Goal: Task Accomplishment & Management: Complete application form

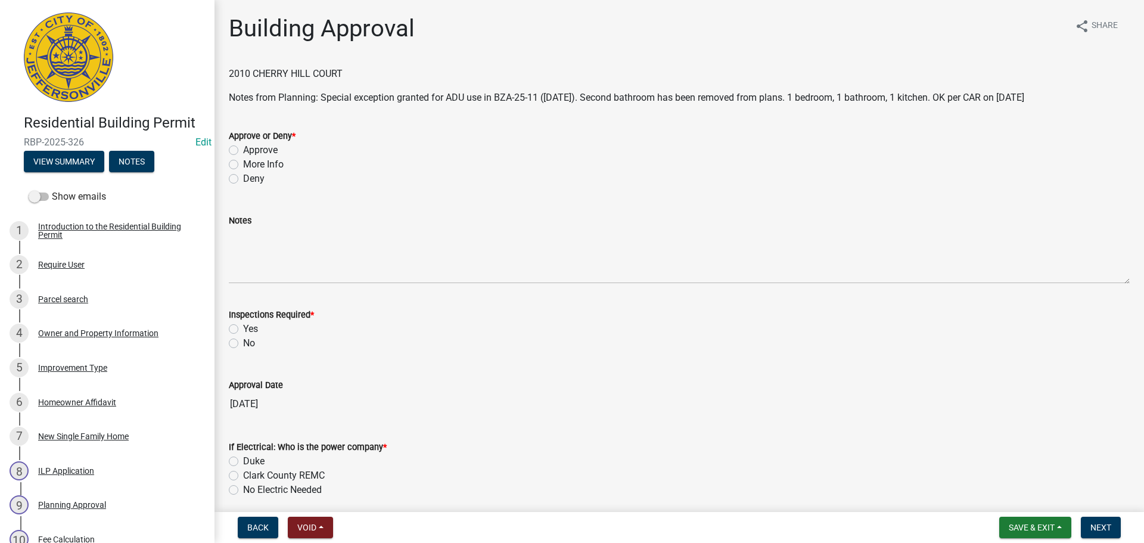
click at [72, 364] on div "Improvement Type" at bounding box center [72, 368] width 69 height 8
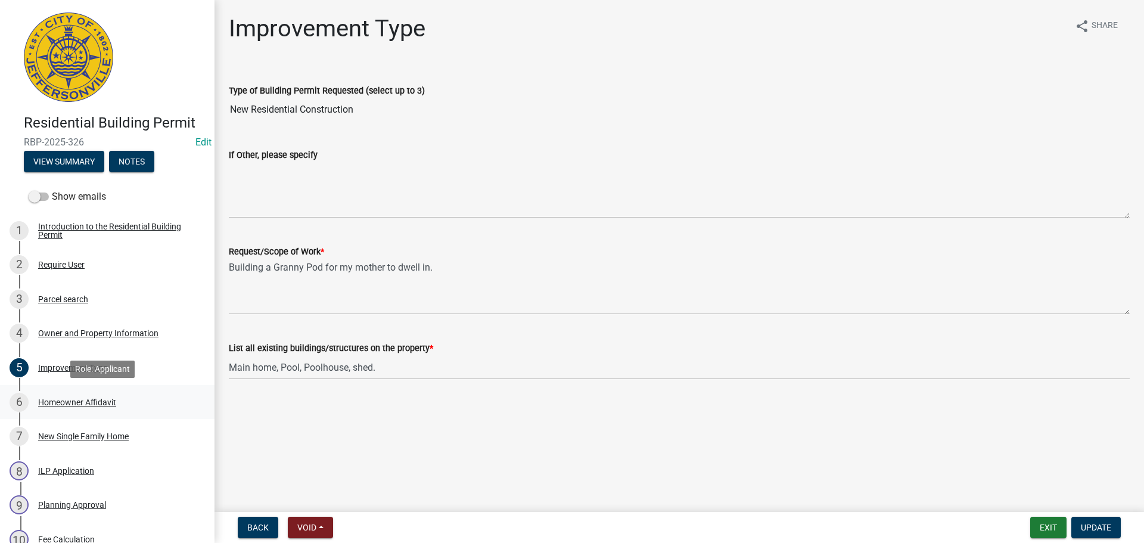
click at [54, 402] on div "Homeowner Affidavit" at bounding box center [77, 402] width 78 height 8
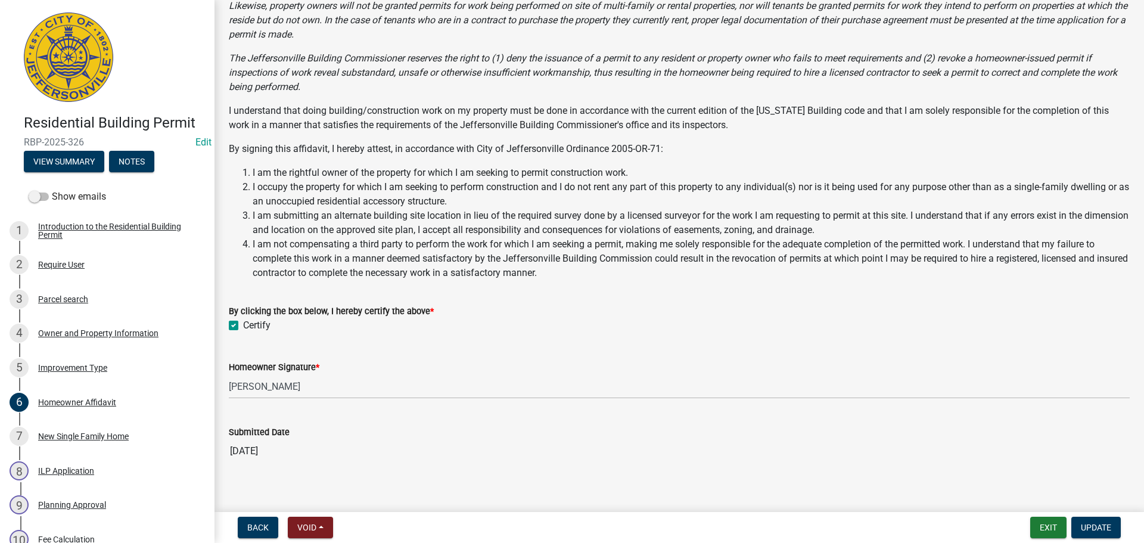
scroll to position [166, 0]
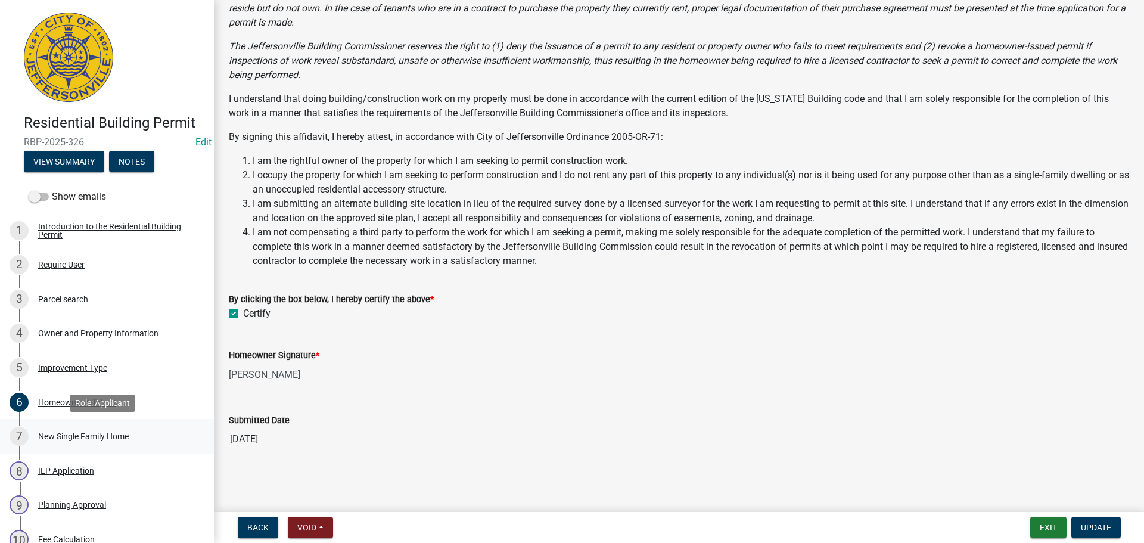
click at [95, 436] on div "New Single Family Home" at bounding box center [83, 436] width 91 height 8
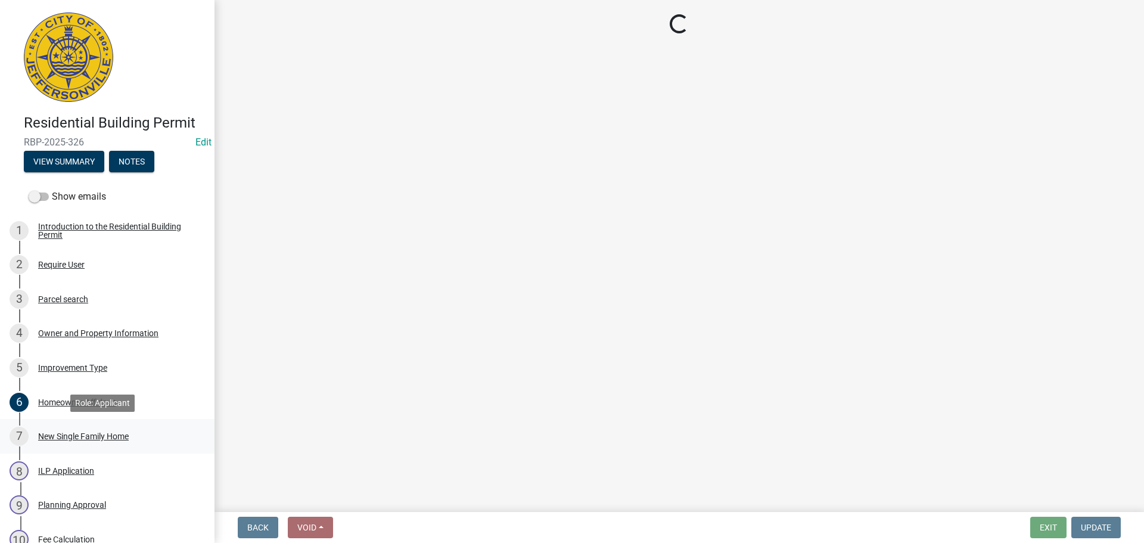
scroll to position [0, 0]
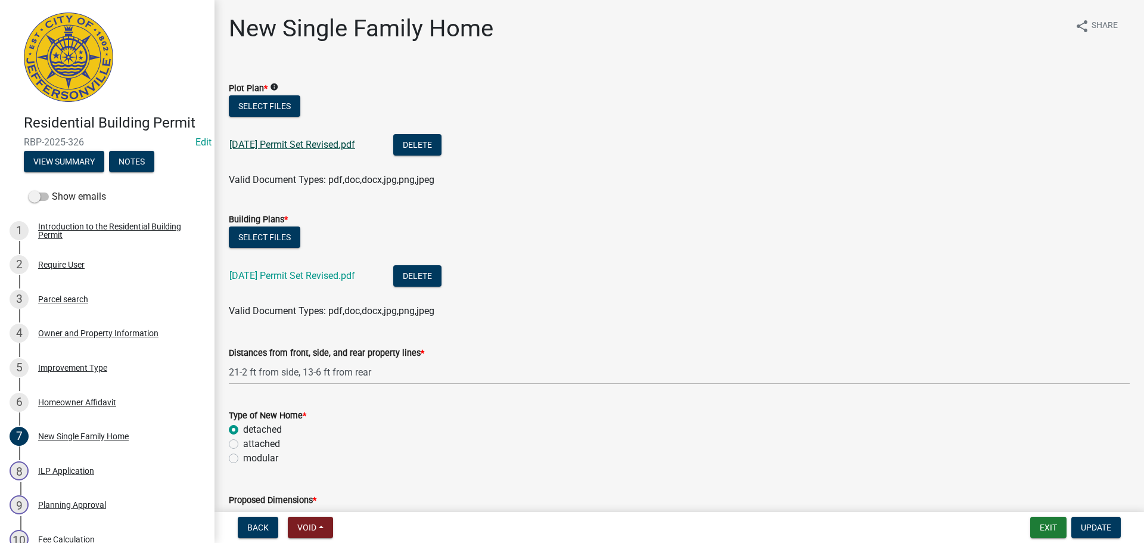
click at [324, 144] on link "8-4-25 Permit Set Revised.pdf" at bounding box center [292, 144] width 126 height 11
click at [283, 280] on link "8-4-25 Permit Set Revised.pdf" at bounding box center [292, 275] width 126 height 11
click at [300, 142] on link "8-4-25 Permit Set Revised.pdf" at bounding box center [292, 144] width 126 height 11
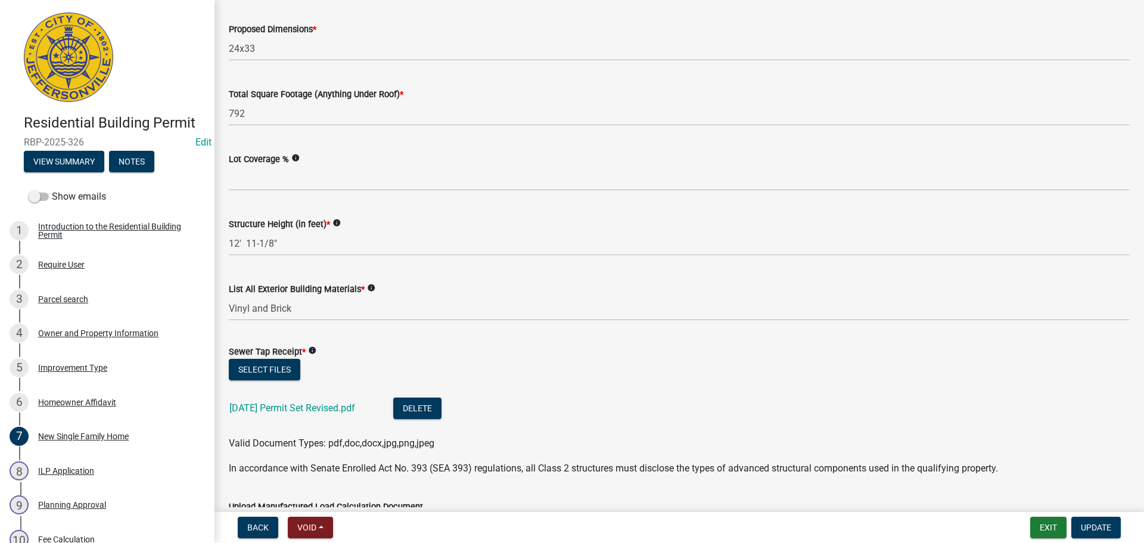
scroll to position [477, 0]
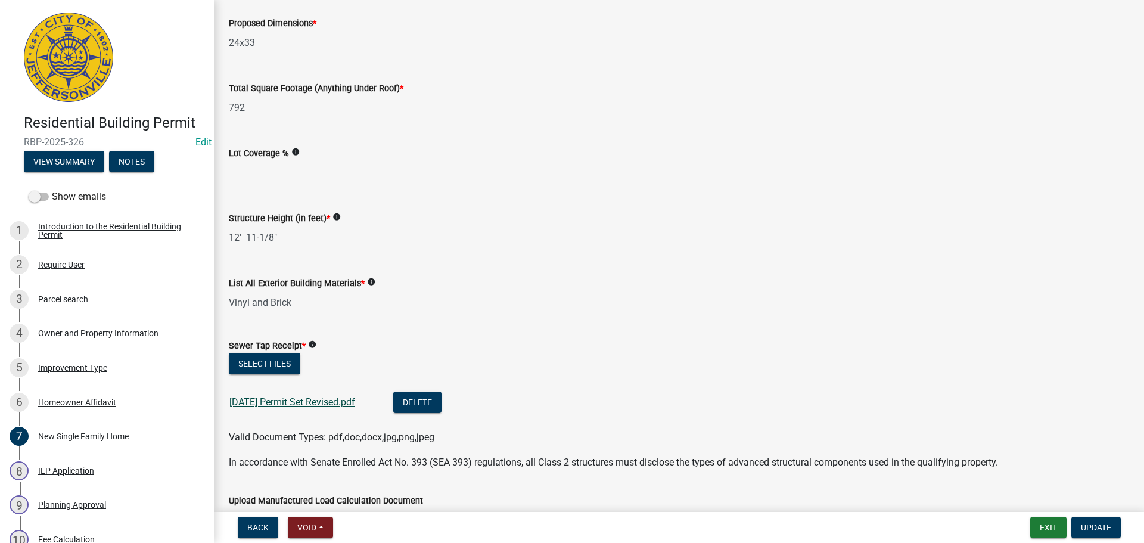
click at [288, 403] on link "8-4-25 Permit Set Revised.pdf" at bounding box center [292, 401] width 126 height 11
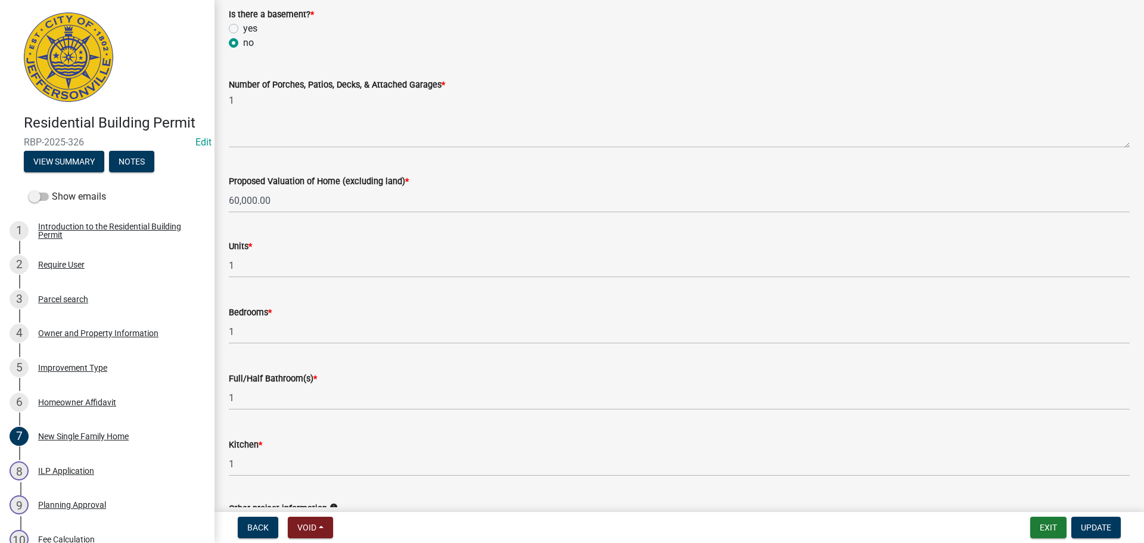
scroll to position [1609, 0]
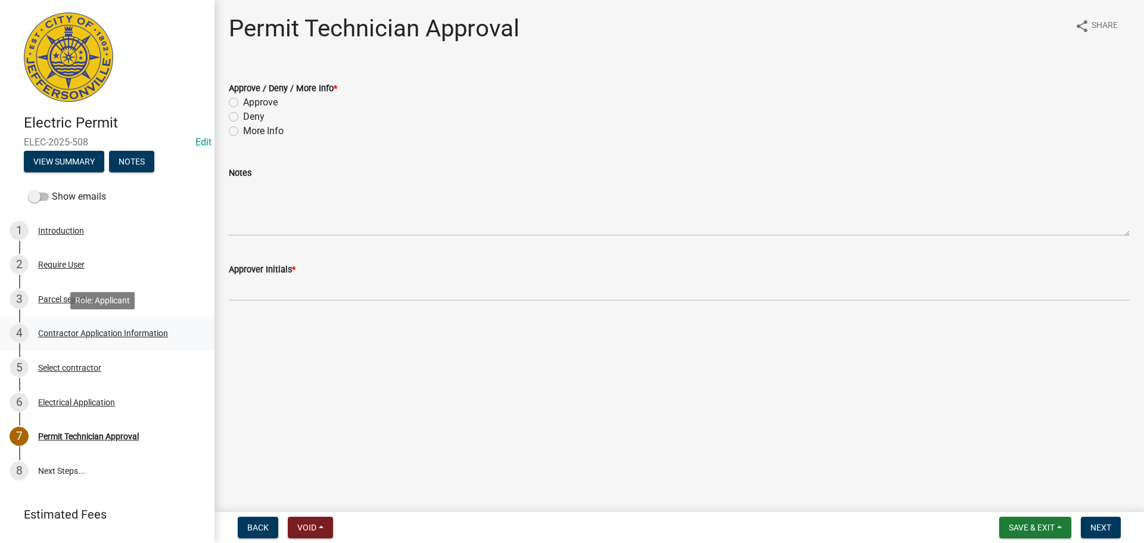
click at [106, 333] on div "Contractor Application Information" at bounding box center [103, 333] width 130 height 8
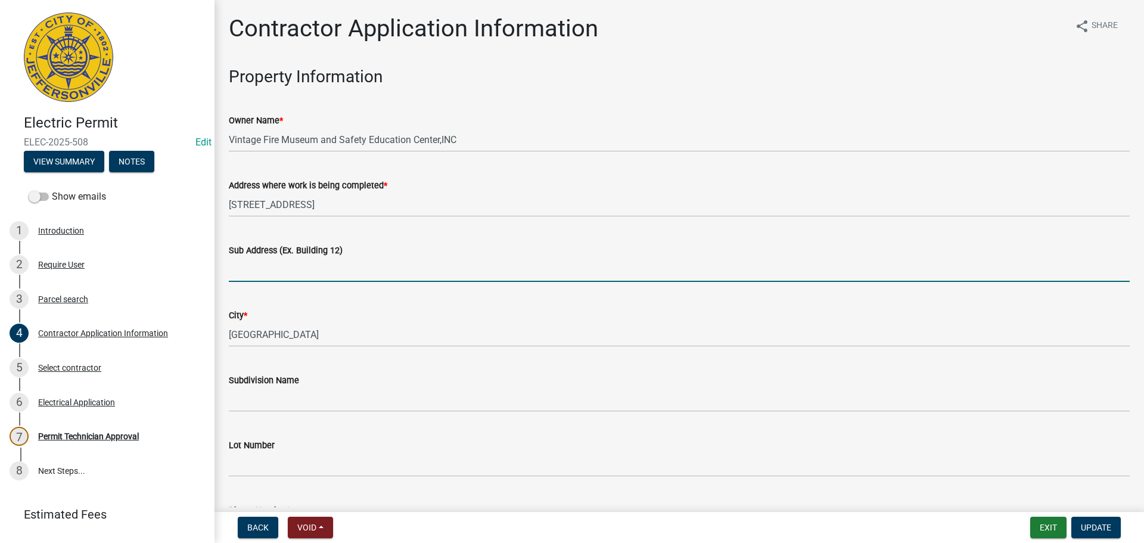
click at [325, 271] on input "Sub Address (Ex. Building 12)" at bounding box center [679, 269] width 901 height 24
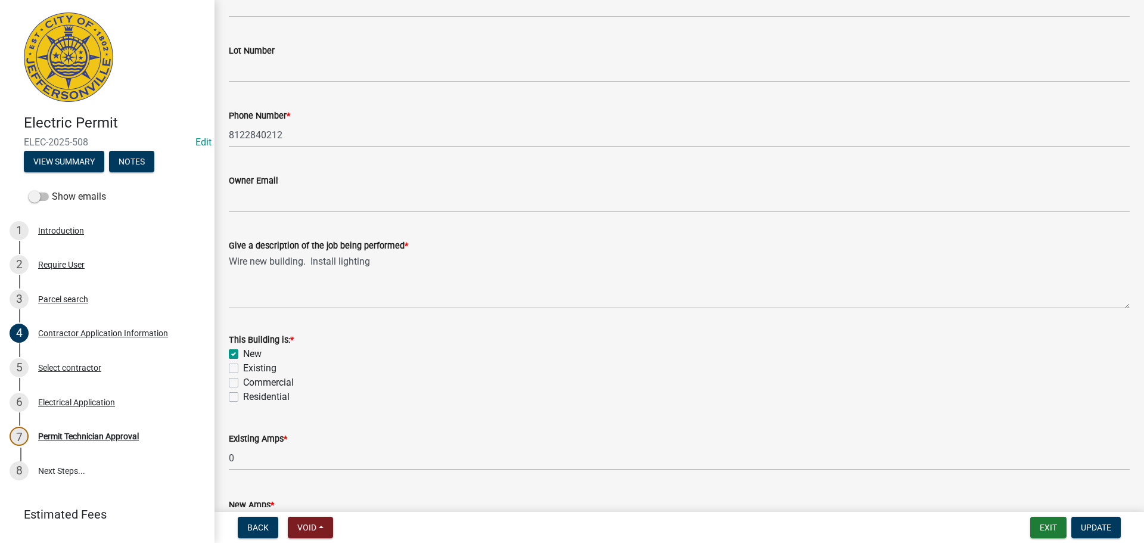
scroll to position [417, 0]
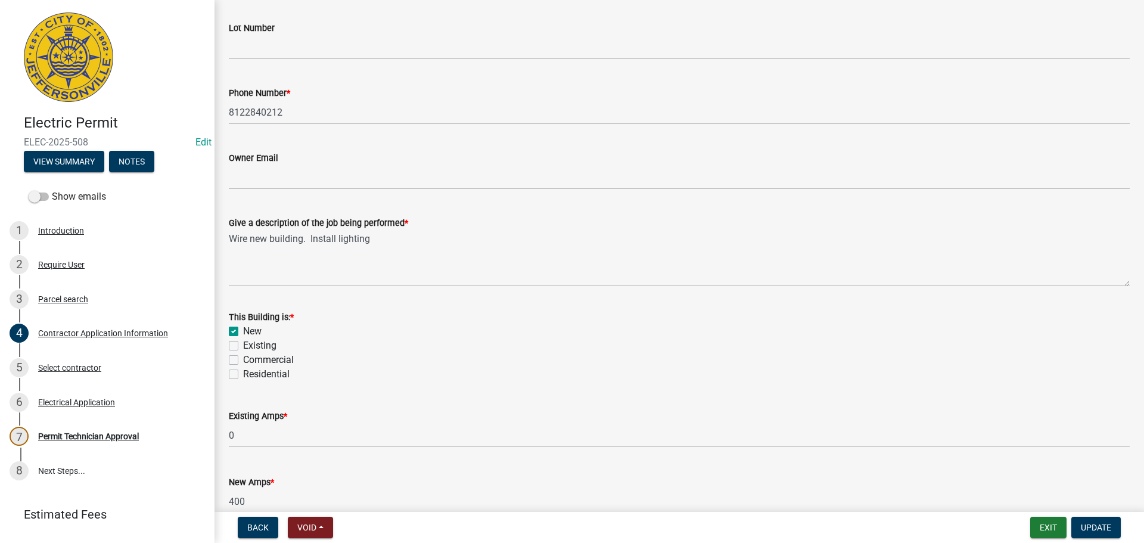
type input "[STREET_ADDRESS]"
click at [270, 358] on label "Commercial" at bounding box center [268, 360] width 51 height 14
click at [251, 358] on input "Commercial" at bounding box center [247, 357] width 8 height 8
checkbox input "true"
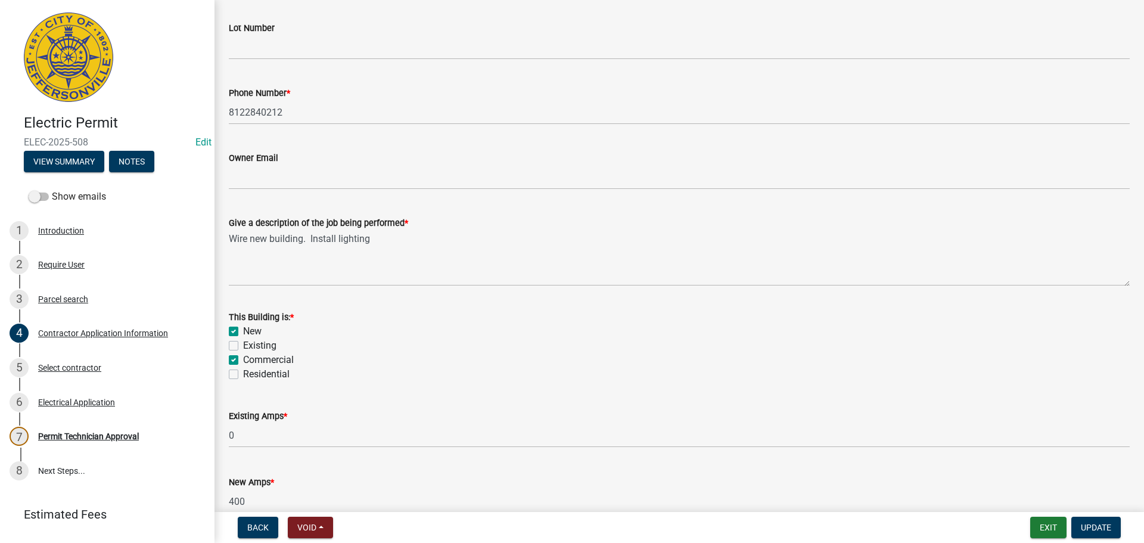
checkbox input "false"
checkbox input "true"
checkbox input "false"
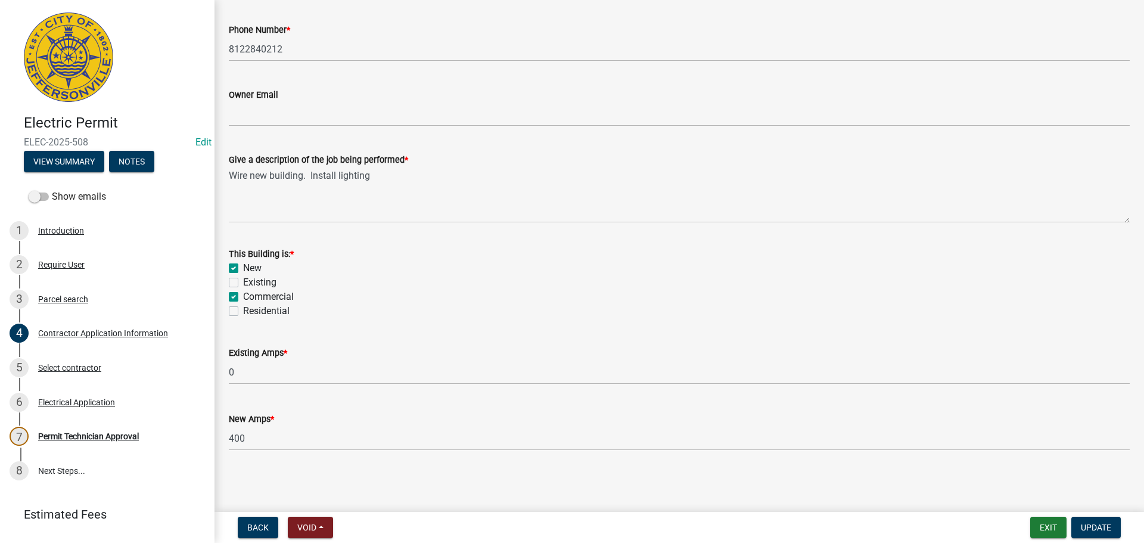
scroll to position [481, 0]
click at [1107, 526] on span "Update" at bounding box center [1096, 528] width 30 height 10
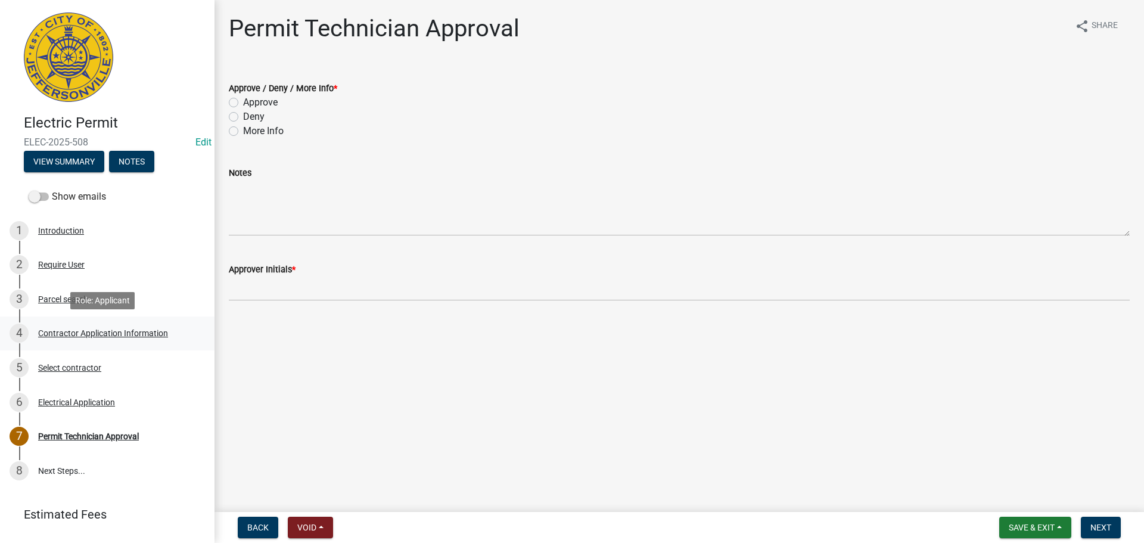
click at [118, 331] on div "Contractor Application Information" at bounding box center [103, 333] width 130 height 8
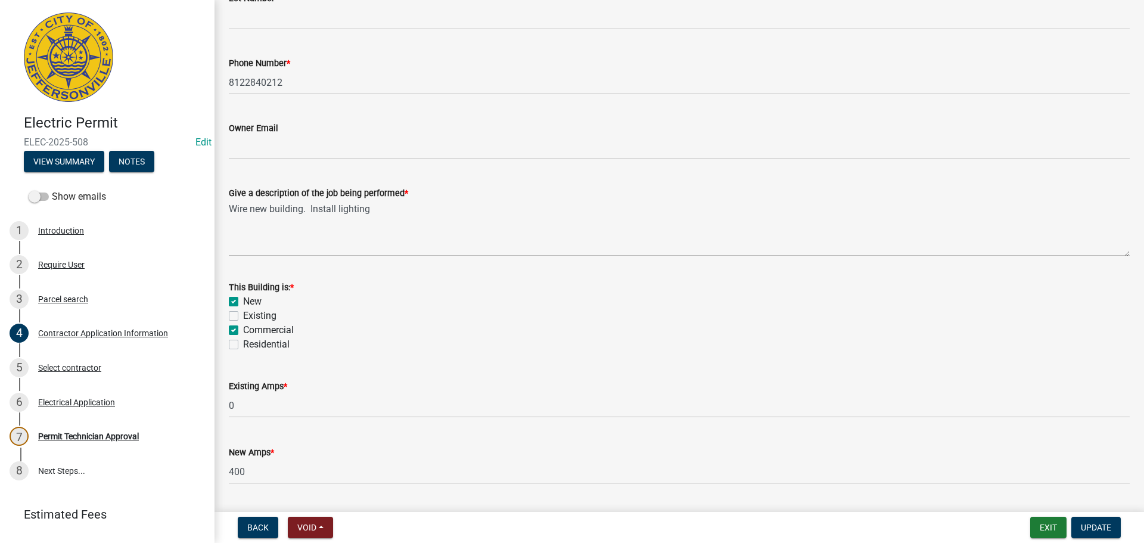
scroll to position [481, 0]
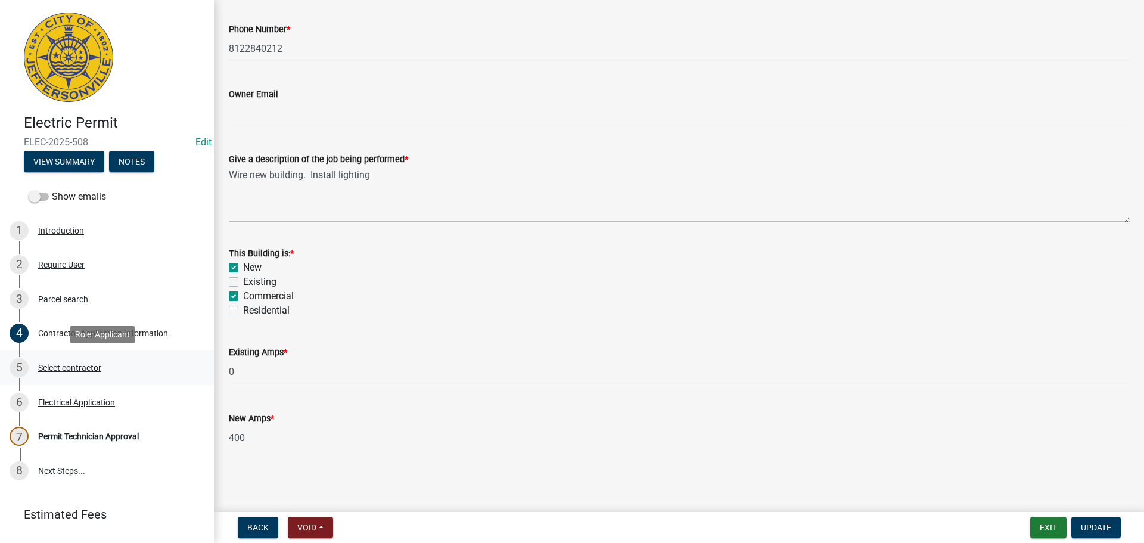
click at [67, 364] on div "Select contractor" at bounding box center [69, 368] width 63 height 8
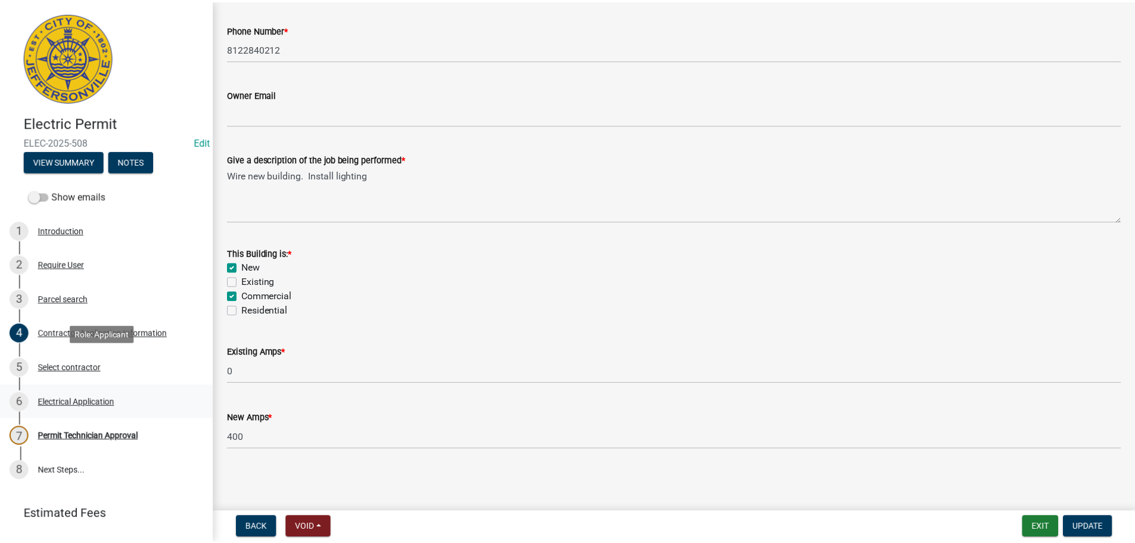
scroll to position [0, 0]
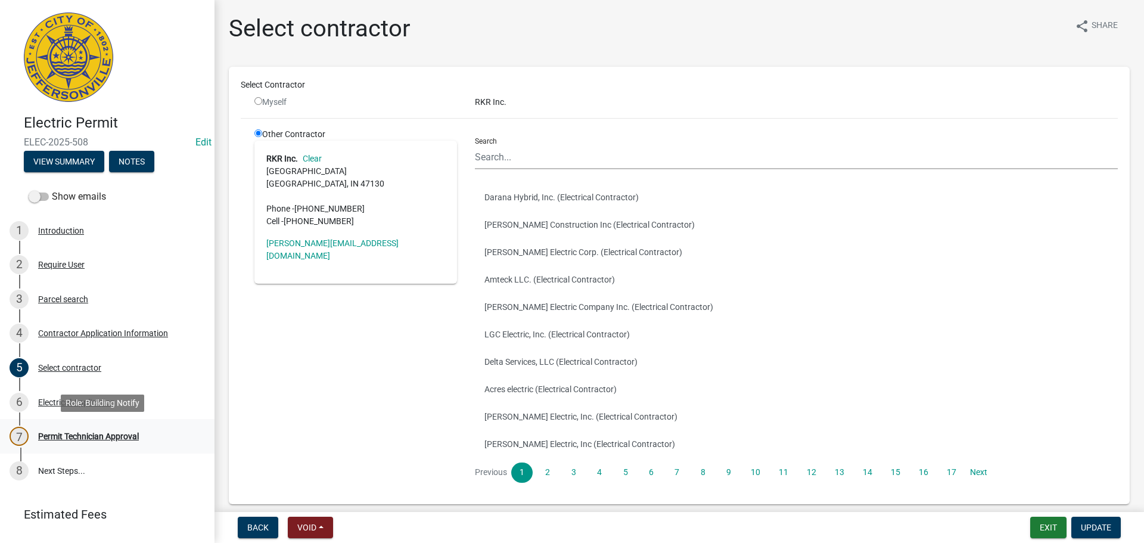
click at [85, 435] on div "Permit Technician Approval" at bounding box center [88, 436] width 101 height 8
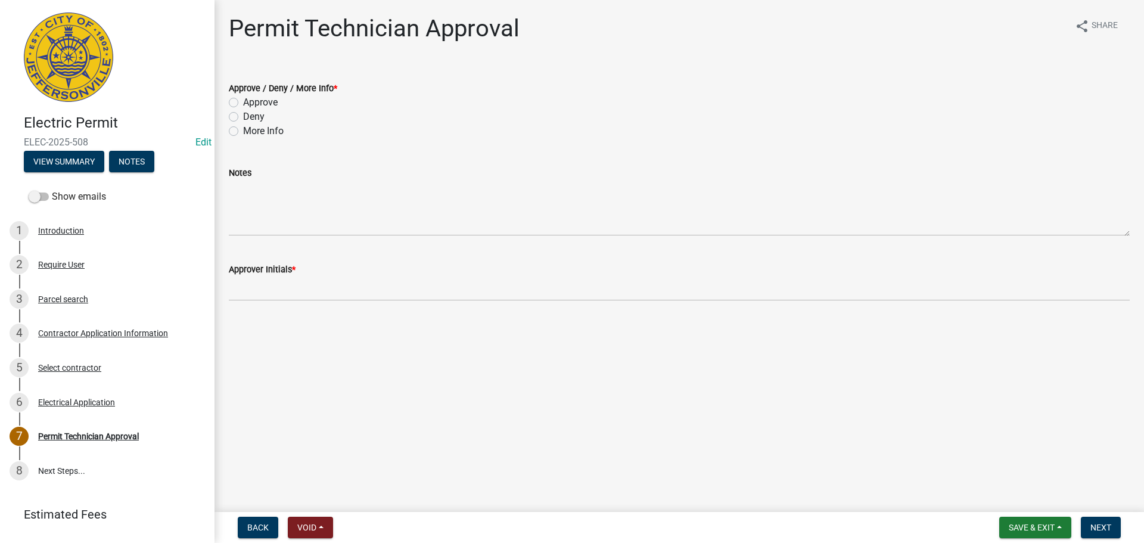
click at [276, 106] on label "Approve" at bounding box center [260, 102] width 35 height 14
click at [251, 103] on input "Approve" at bounding box center [247, 99] width 8 height 8
radio input "true"
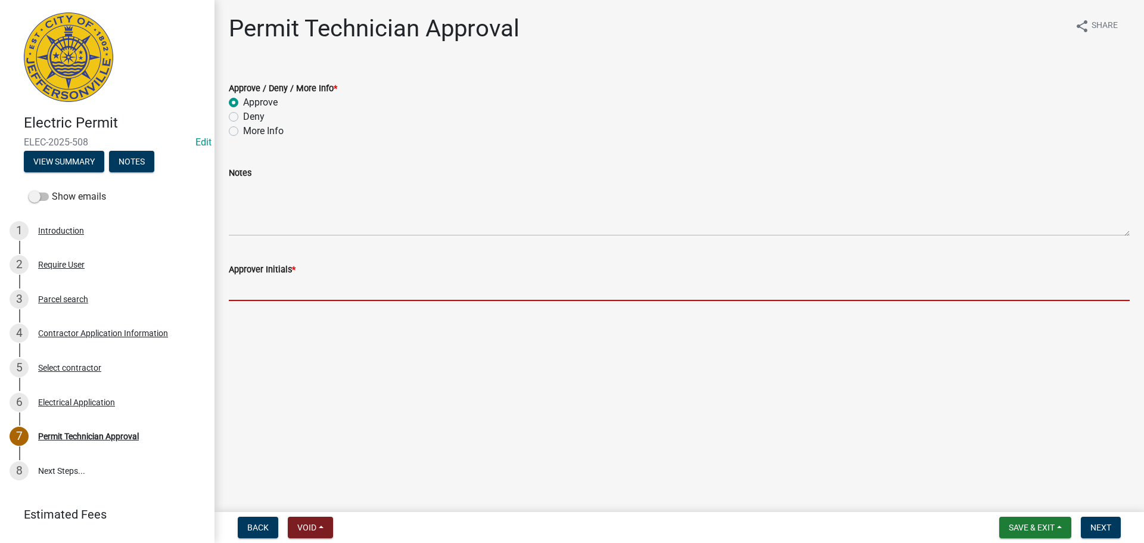
click at [267, 279] on input "Approver Initials *" at bounding box center [679, 289] width 901 height 24
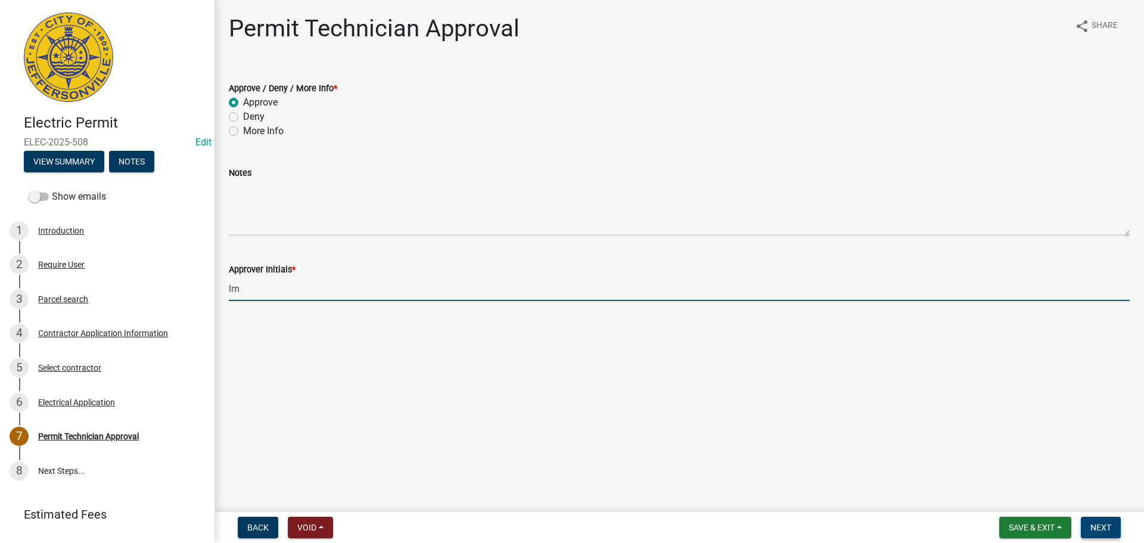
type input "lm"
click at [1105, 526] on span "Next" at bounding box center [1101, 528] width 21 height 10
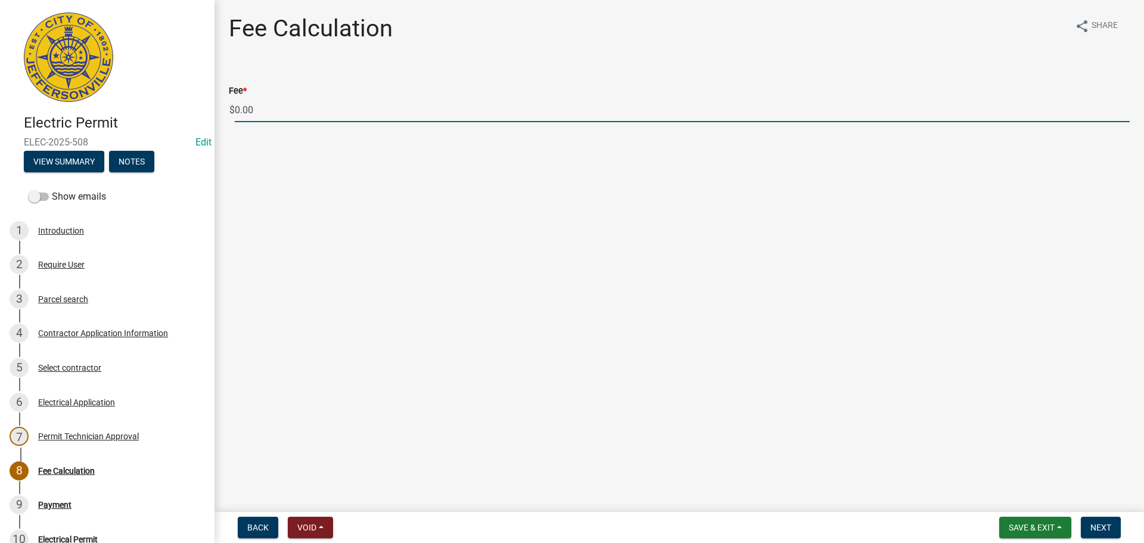
drag, startPoint x: 285, startPoint y: 116, endPoint x: 210, endPoint y: 110, distance: 74.7
click at [210, 110] on div "Electric Permit ELEC-2025-508 Edit View Summary Notes Show emails 1 Introductio…" at bounding box center [572, 271] width 1144 height 543
type input "400.00"
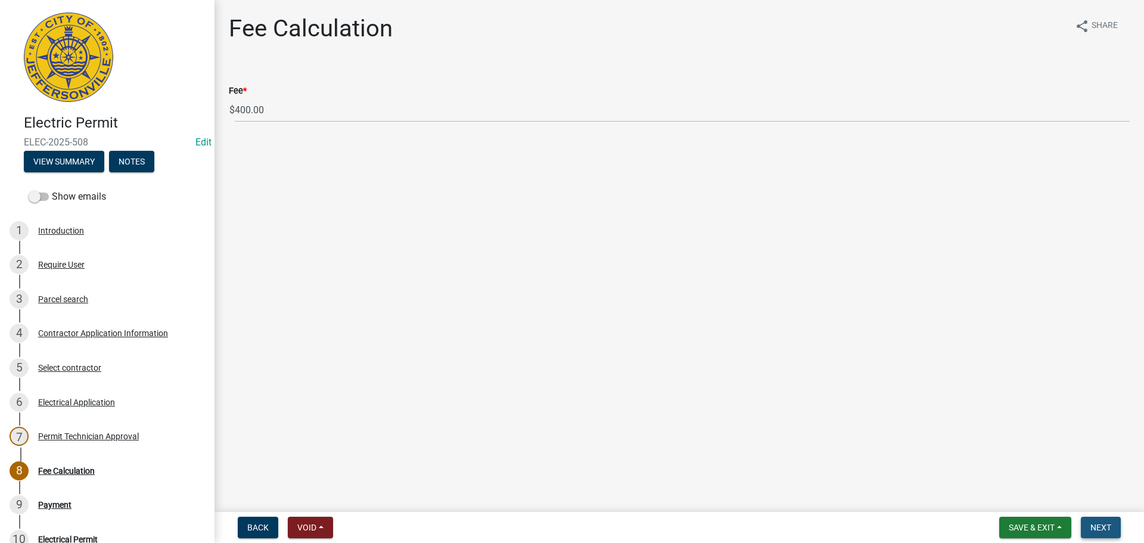
click at [1107, 531] on span "Next" at bounding box center [1101, 528] width 21 height 10
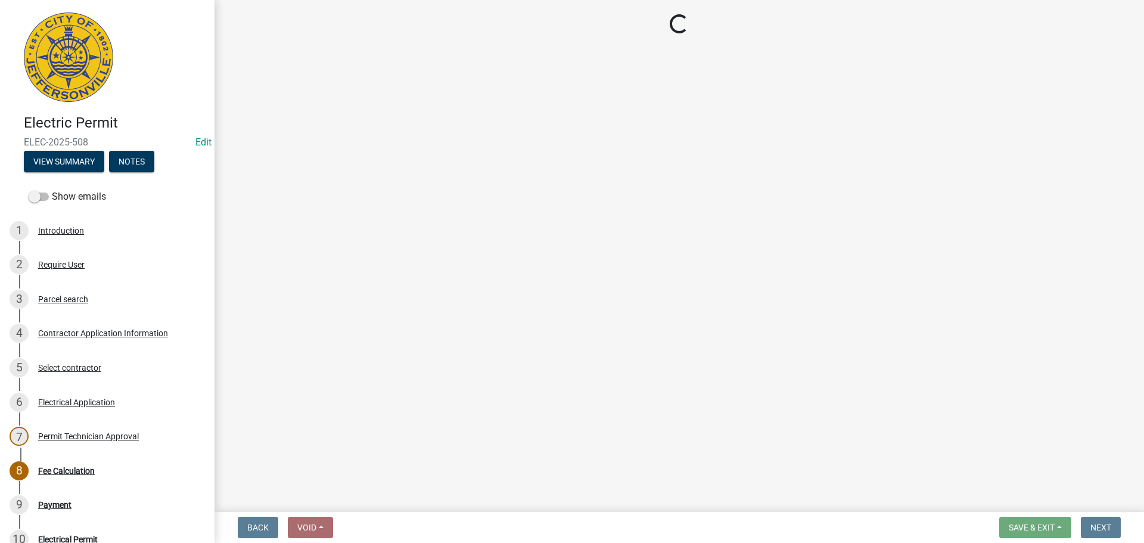
select select "3: 3"
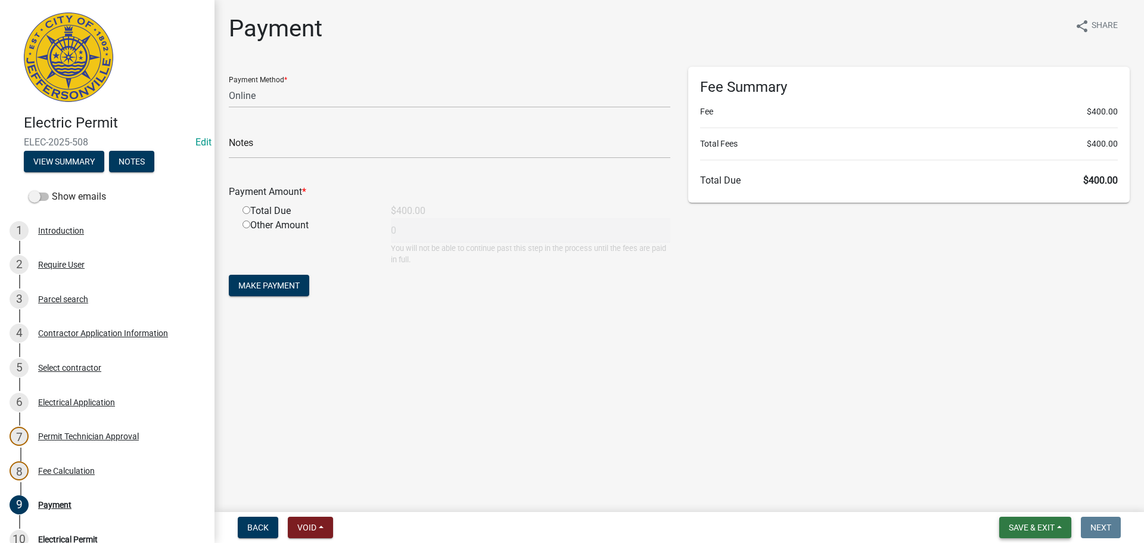
click at [1001, 522] on button "Save & Exit" at bounding box center [1036, 527] width 72 height 21
click at [1004, 489] on button "Save & Exit" at bounding box center [1023, 496] width 95 height 29
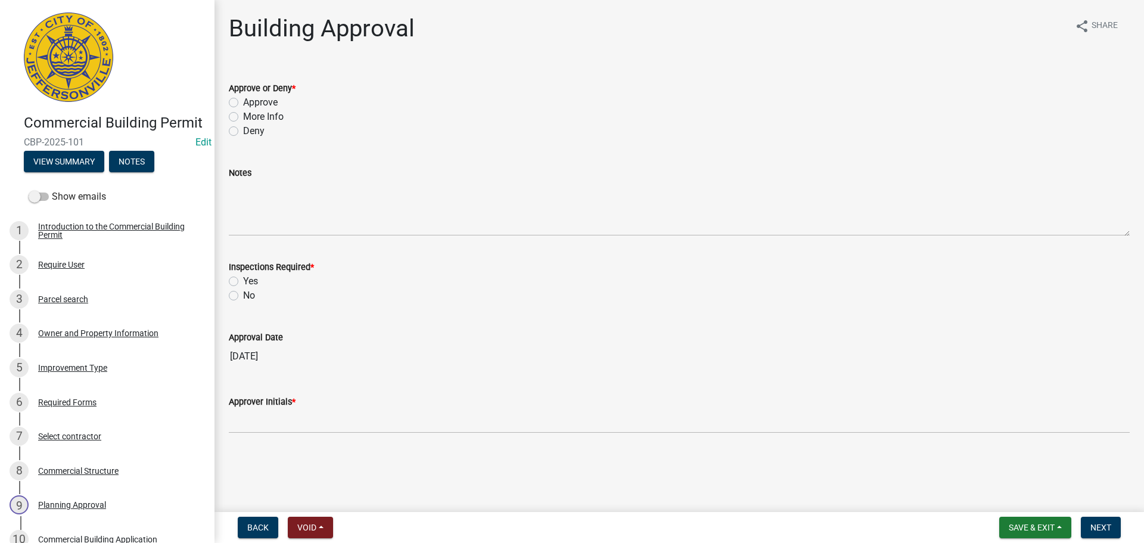
click at [257, 103] on label "Approve" at bounding box center [260, 102] width 35 height 14
click at [251, 103] on input "Approve" at bounding box center [247, 99] width 8 height 8
radio input "true"
click at [250, 281] on label "Yes" at bounding box center [250, 281] width 15 height 14
click at [250, 281] on input "Yes" at bounding box center [247, 278] width 8 height 8
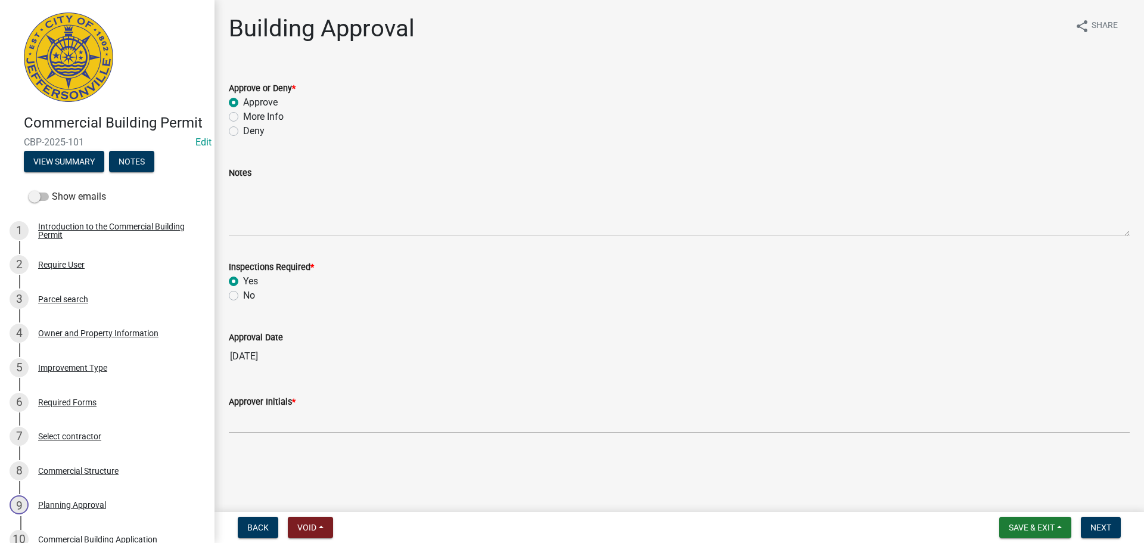
radio input "true"
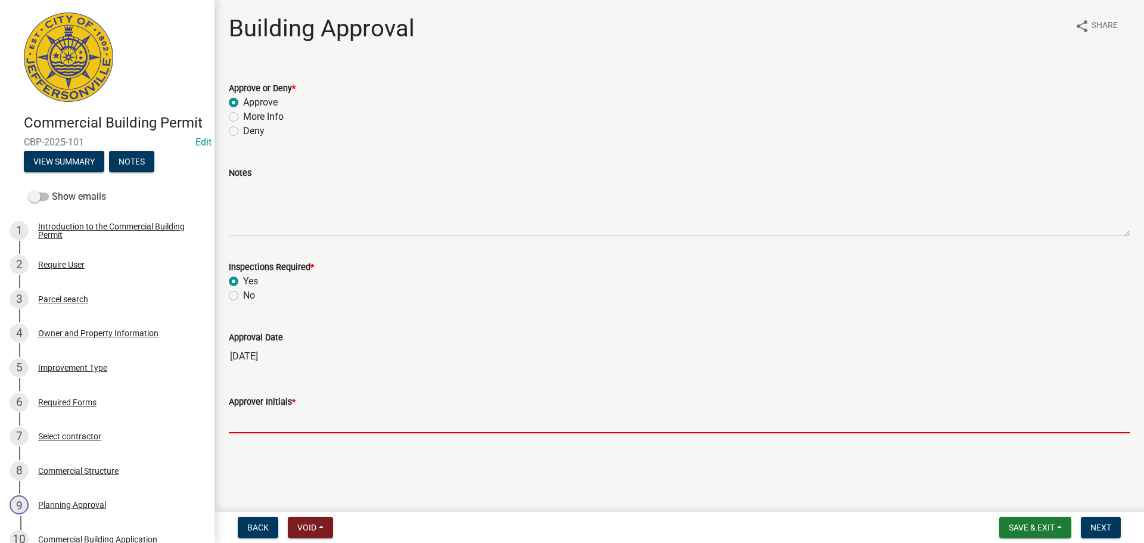
click at [292, 418] on input "Approver Initials *" at bounding box center [679, 421] width 901 height 24
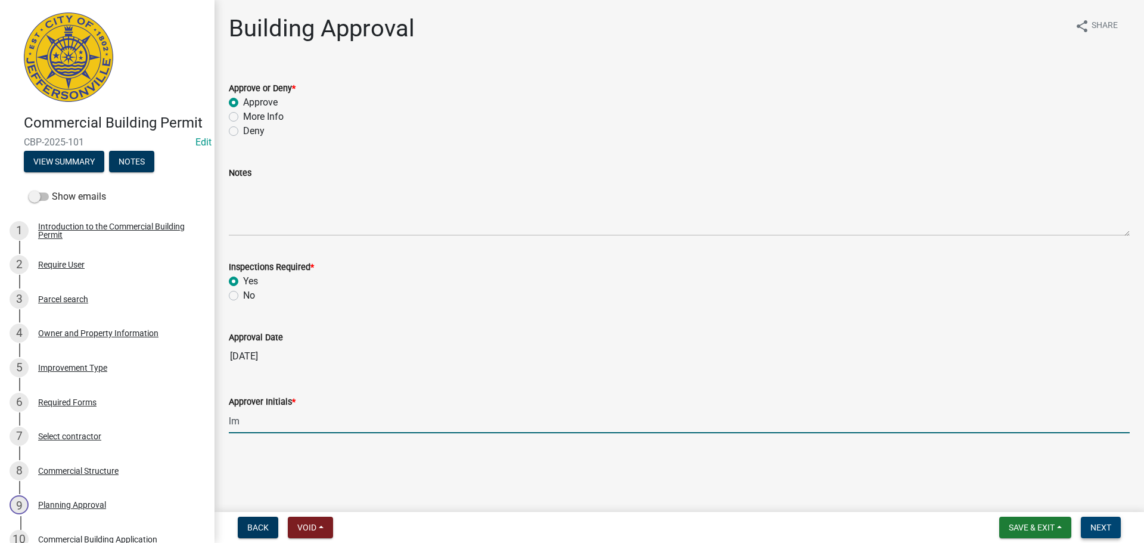
type input "lm"
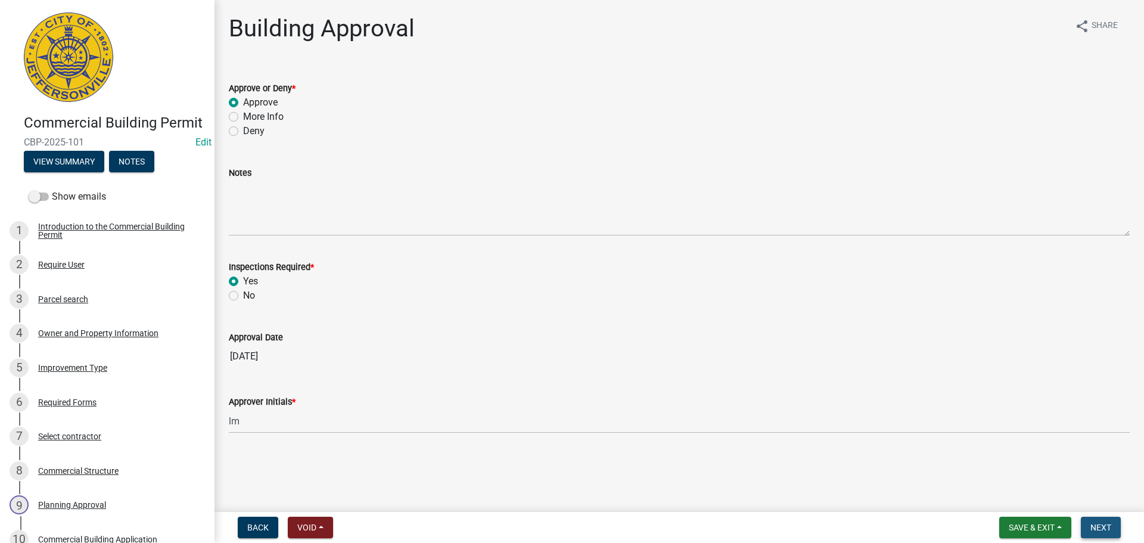
click at [1118, 528] on button "Next" at bounding box center [1101, 527] width 40 height 21
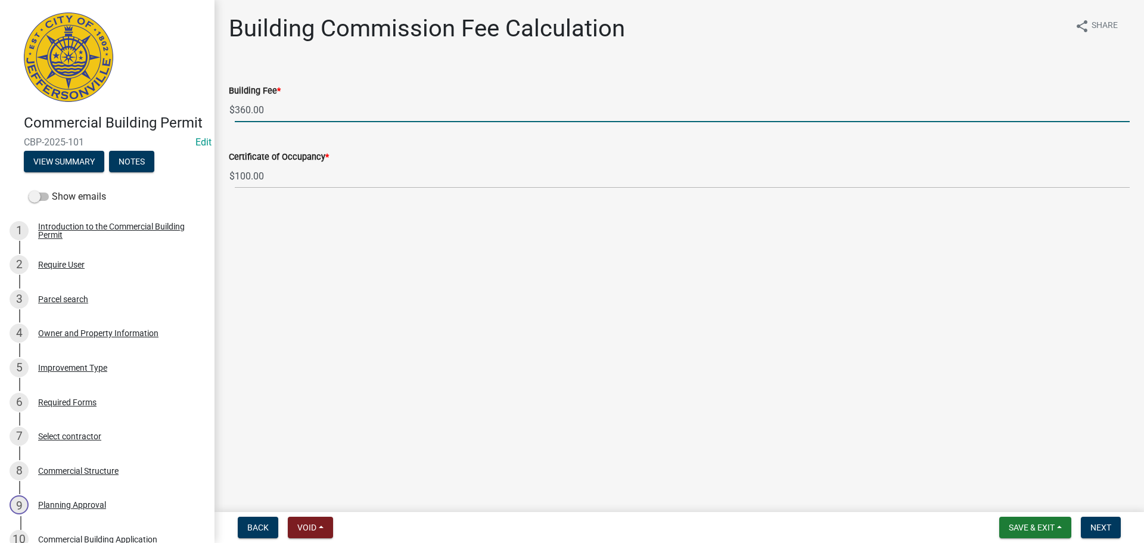
click at [274, 107] on input "360.00" at bounding box center [682, 110] width 895 height 24
type input "350.00"
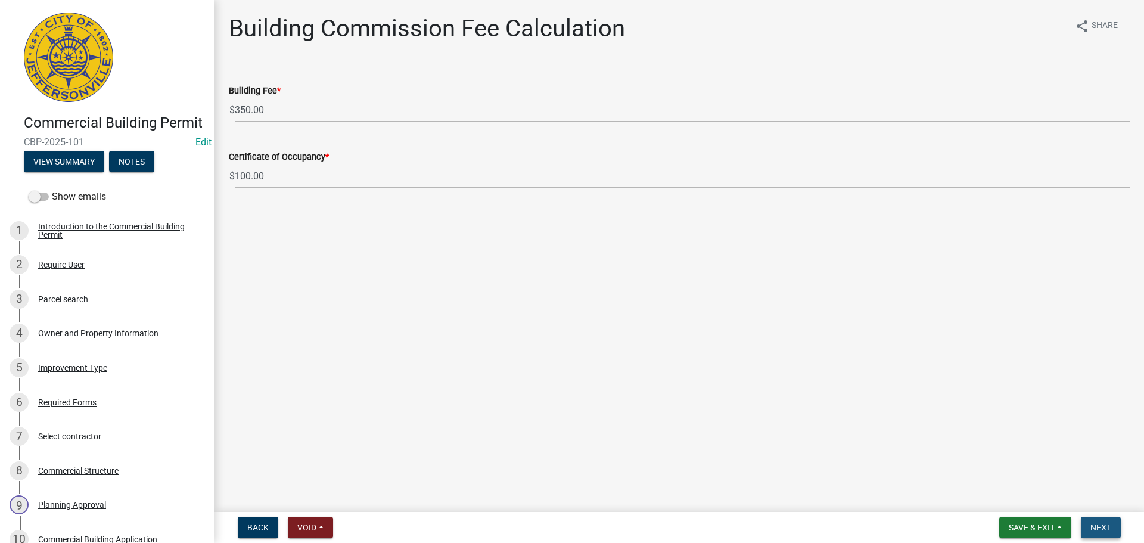
click at [1103, 521] on button "Next" at bounding box center [1101, 527] width 40 height 21
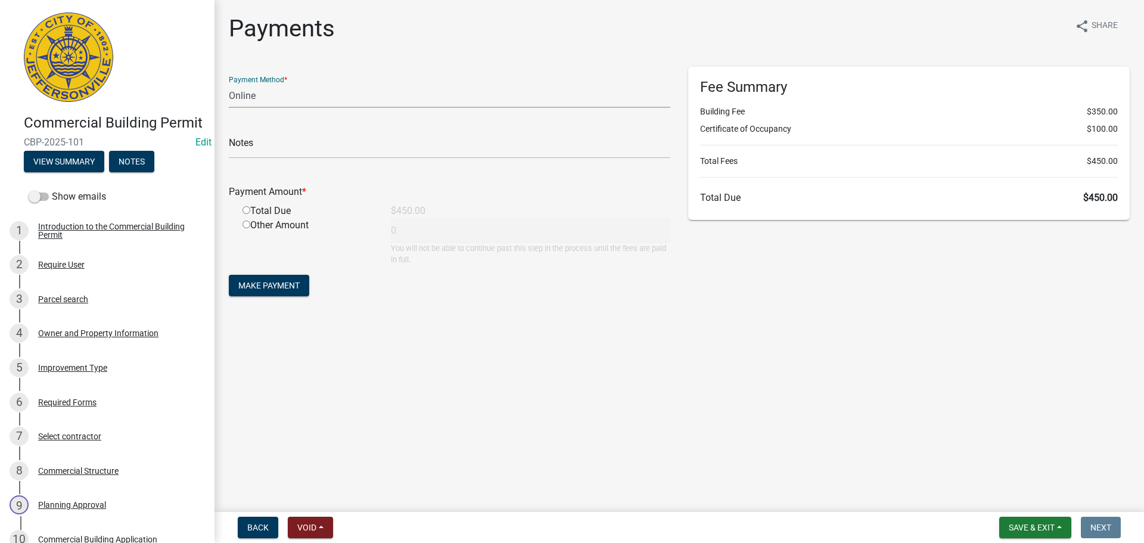
click at [439, 93] on select "Credit Card POS Check Cash Online" at bounding box center [450, 95] width 442 height 24
select select "2: 1"
click at [229, 83] on select "Credit Card POS Check Cash Online" at bounding box center [450, 95] width 442 height 24
click at [246, 208] on input "radio" at bounding box center [247, 210] width 8 height 8
radio input "true"
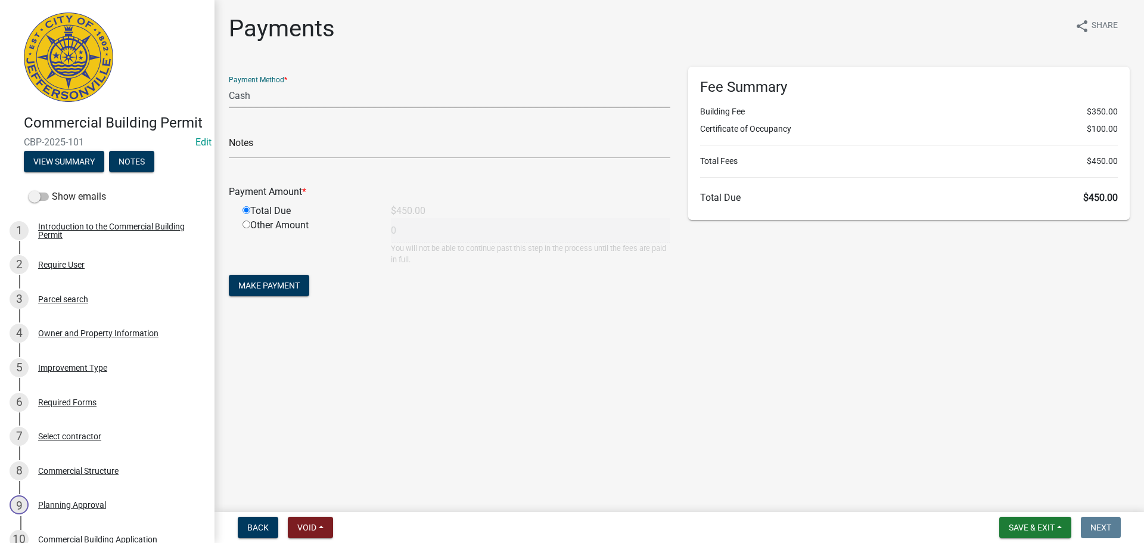
type input "450"
click at [252, 284] on span "Make Payment" at bounding box center [268, 286] width 61 height 10
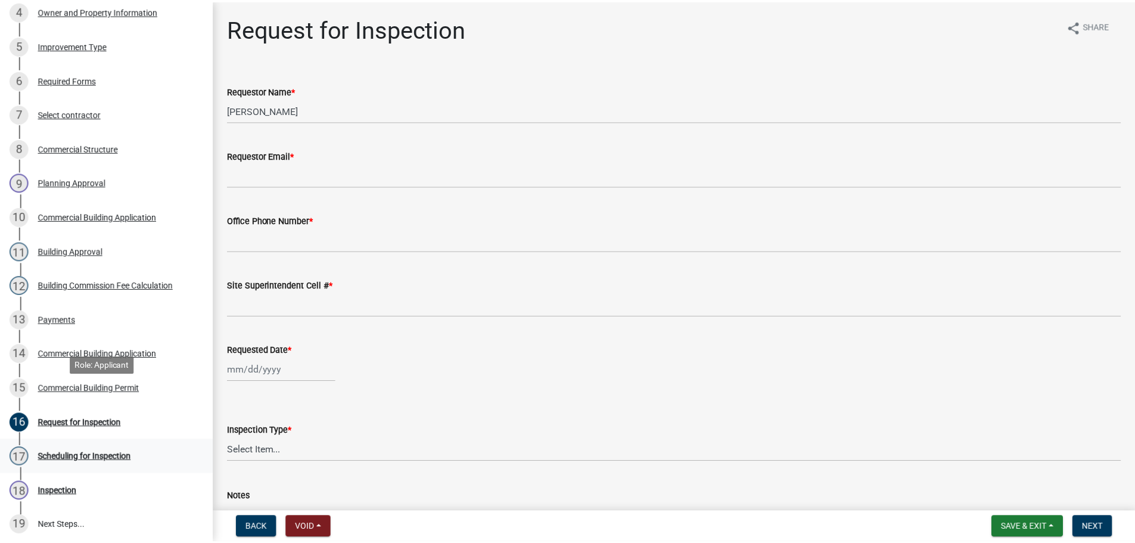
scroll to position [358, 0]
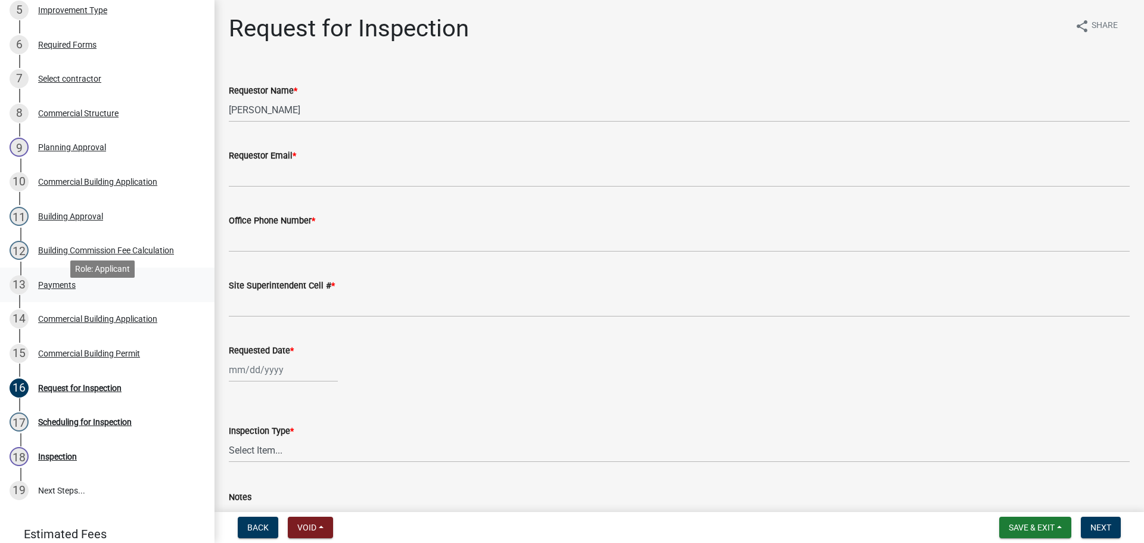
click at [45, 289] on div "Payments" at bounding box center [57, 285] width 38 height 8
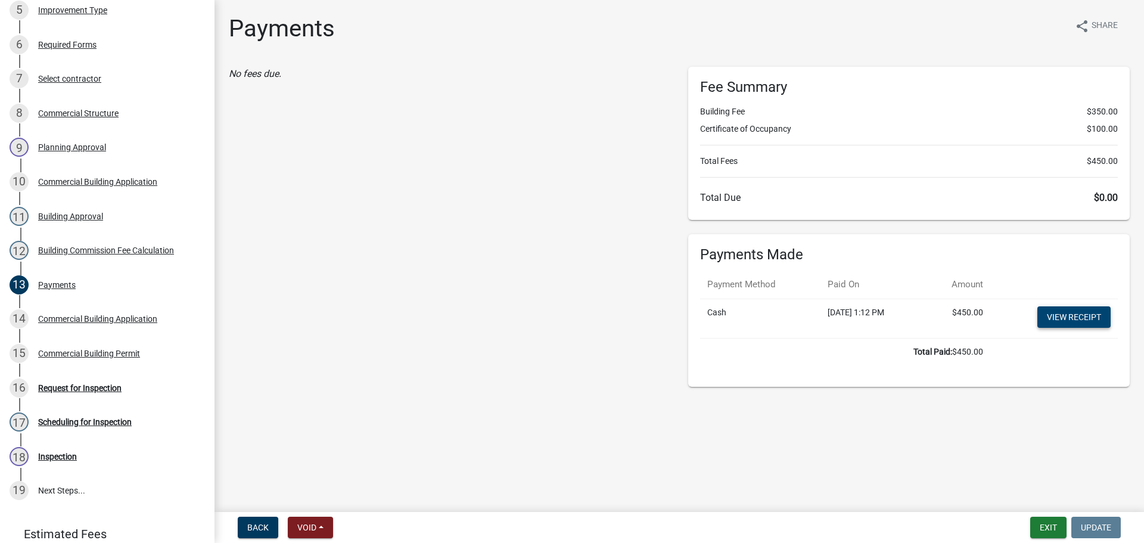
click at [1074, 316] on link "View receipt" at bounding box center [1074, 316] width 73 height 21
click at [1047, 526] on button "Exit" at bounding box center [1049, 527] width 36 height 21
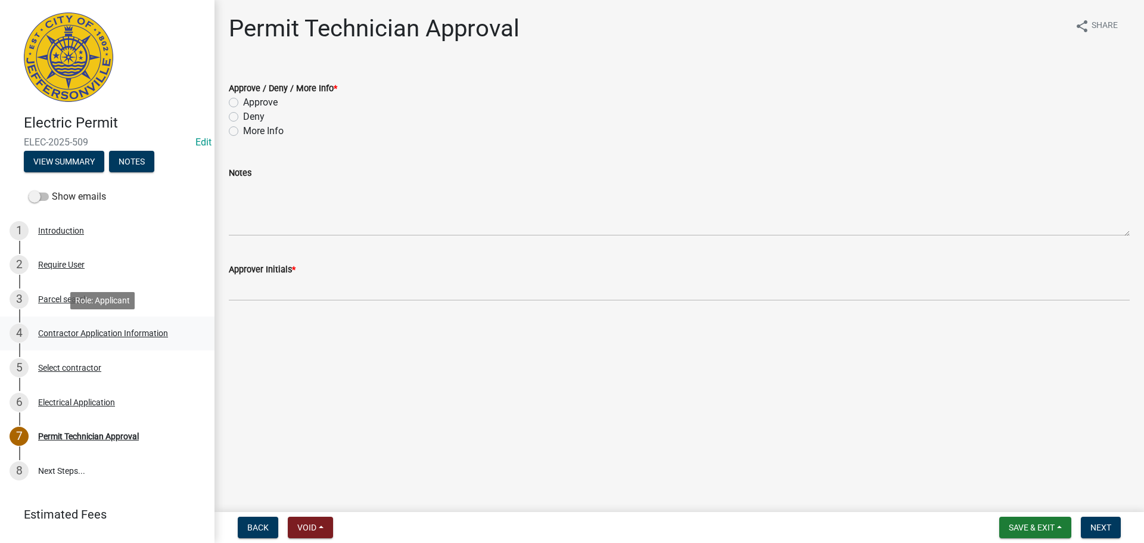
click at [92, 333] on div "Contractor Application Information" at bounding box center [103, 333] width 130 height 8
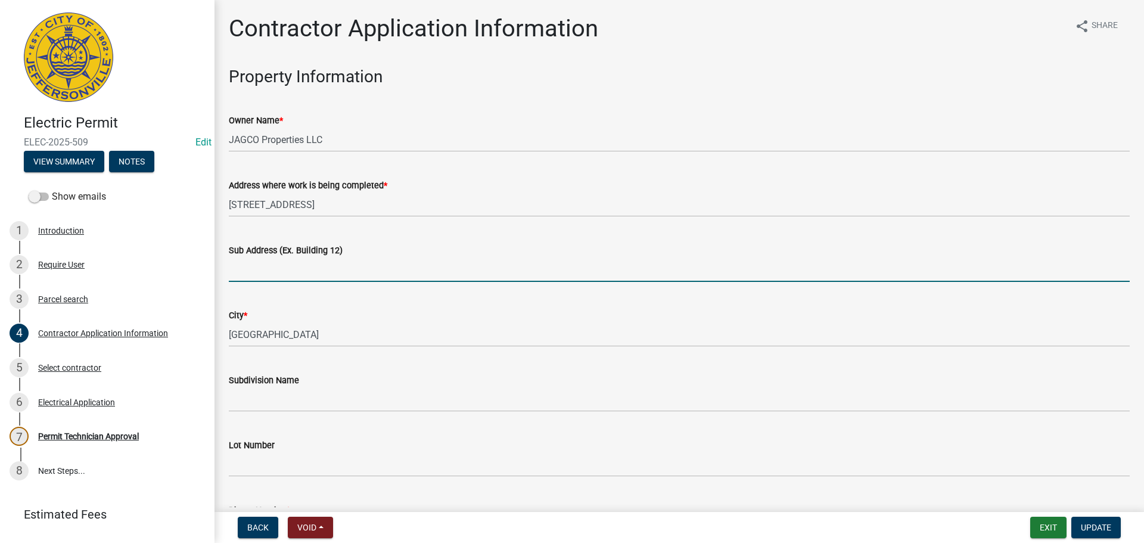
click at [321, 268] on input "Sub Address (Ex. Building 12)" at bounding box center [679, 269] width 901 height 24
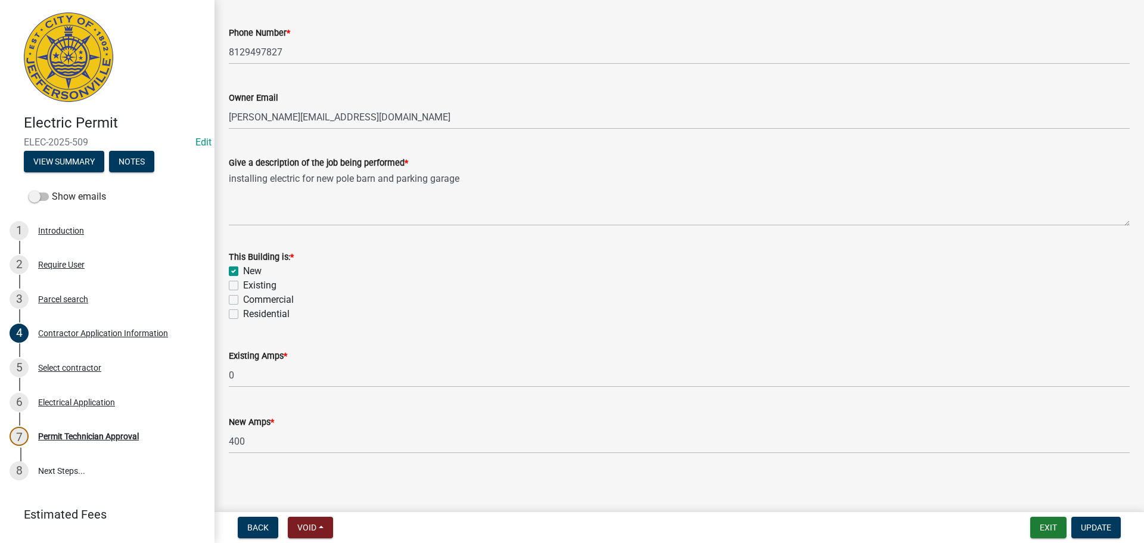
scroll to position [481, 0]
type input "4775 Keystone Blvd."
click at [249, 296] on label "Commercial" at bounding box center [268, 296] width 51 height 14
click at [249, 296] on input "Commercial" at bounding box center [247, 293] width 8 height 8
checkbox input "true"
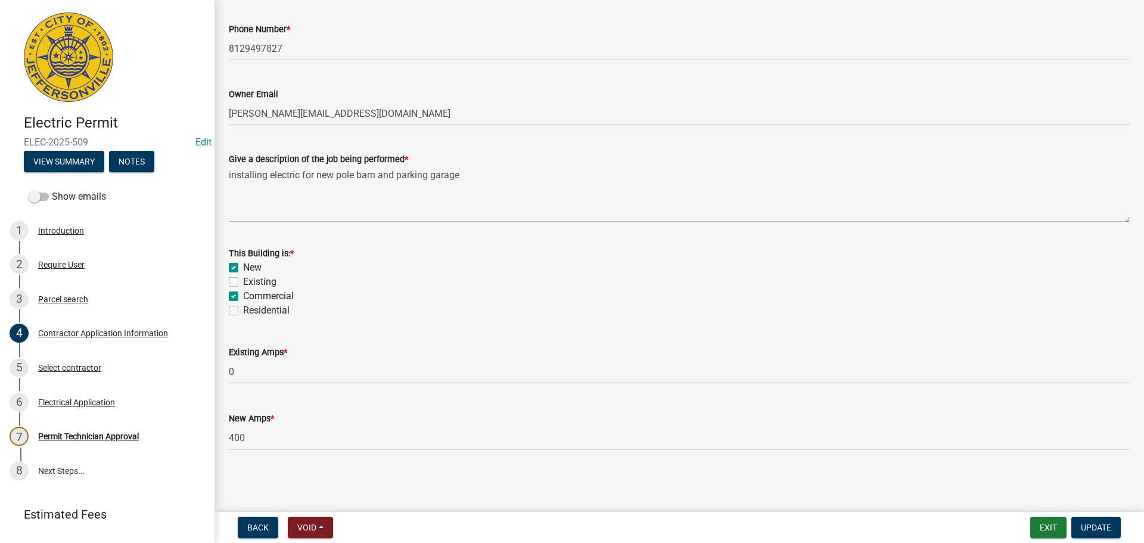
checkbox input "true"
checkbox input "false"
checkbox input "true"
checkbox input "false"
click at [1088, 525] on span "Update" at bounding box center [1096, 528] width 30 height 10
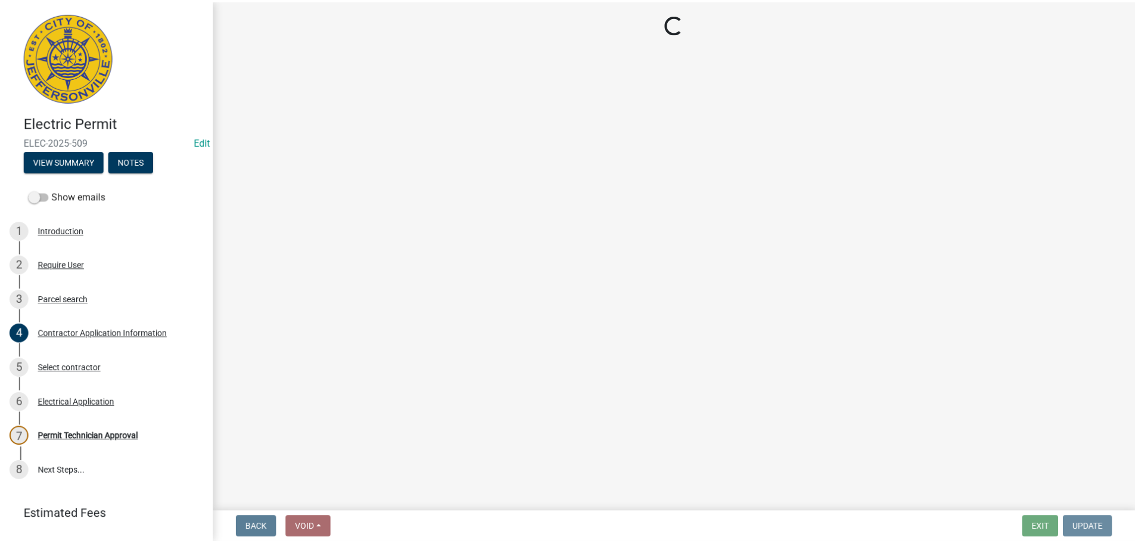
scroll to position [0, 0]
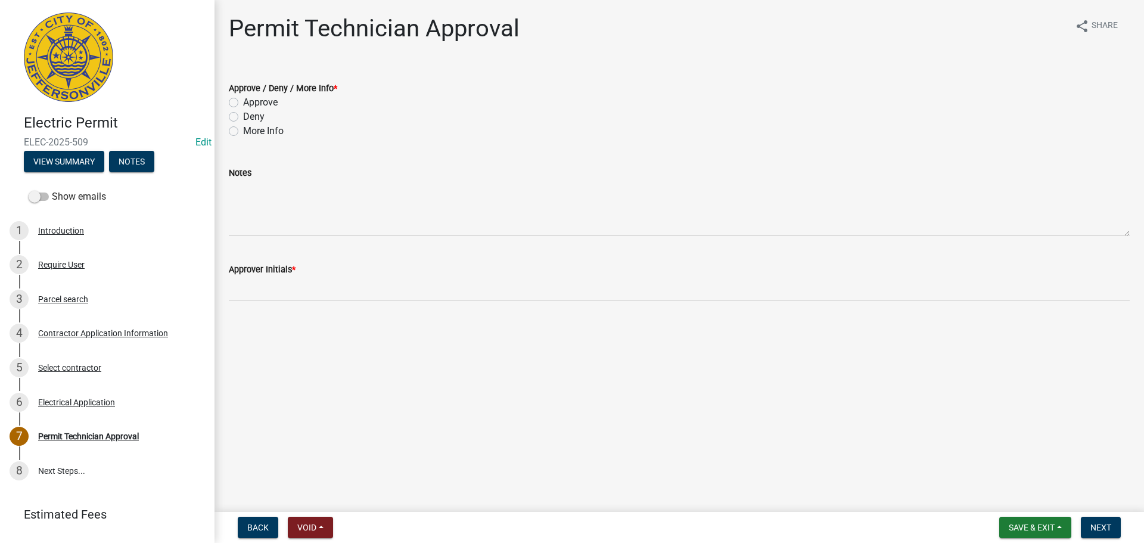
click at [264, 106] on label "Approve" at bounding box center [260, 102] width 35 height 14
click at [251, 103] on input "Approve" at bounding box center [247, 99] width 8 height 8
radio input "true"
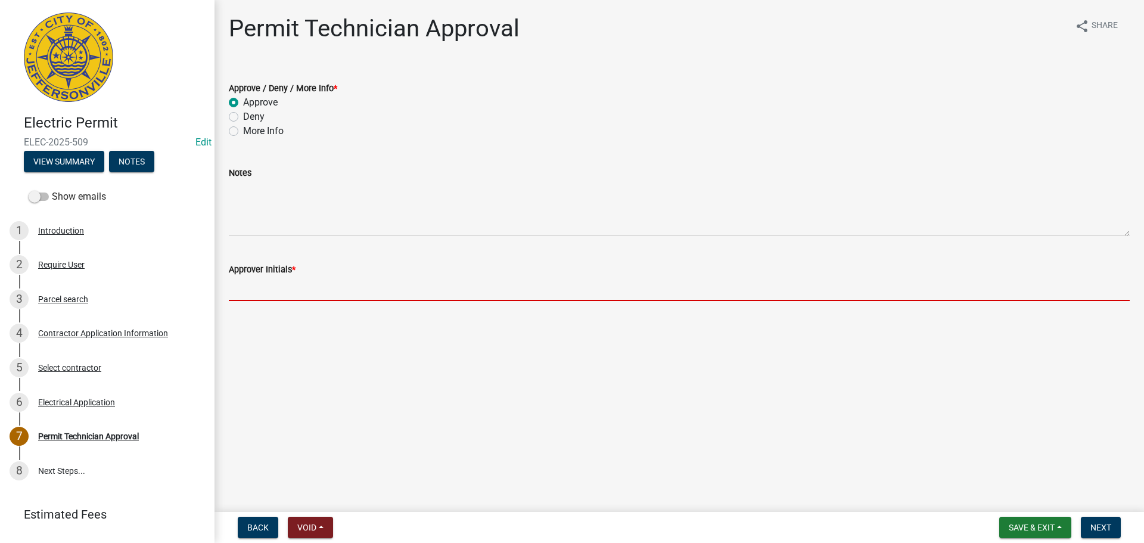
click at [255, 297] on input "Approver Initials *" at bounding box center [679, 289] width 901 height 24
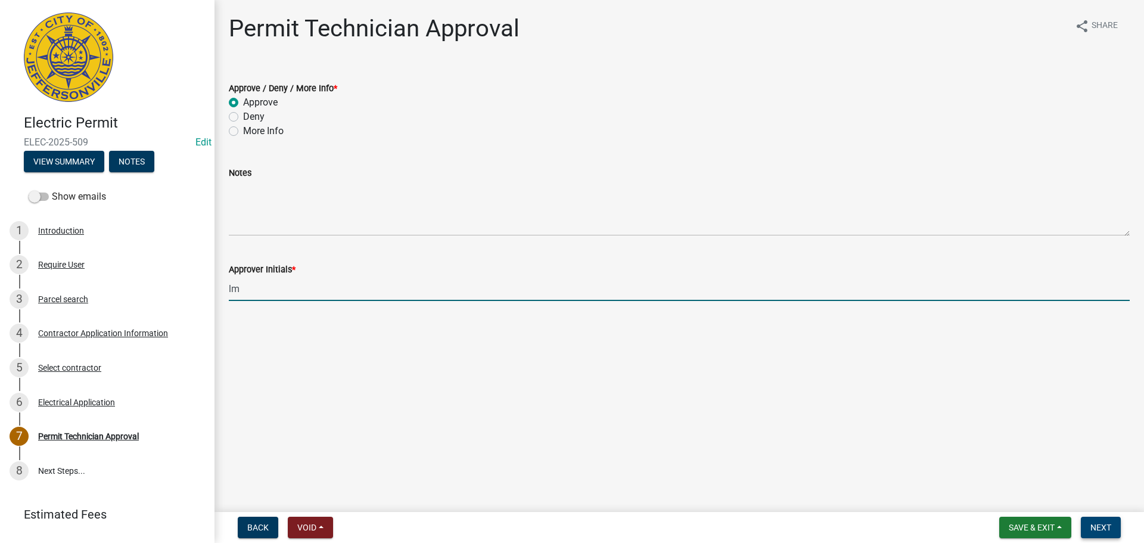
type input "lm"
click at [1112, 525] on button "Next" at bounding box center [1101, 527] width 40 height 21
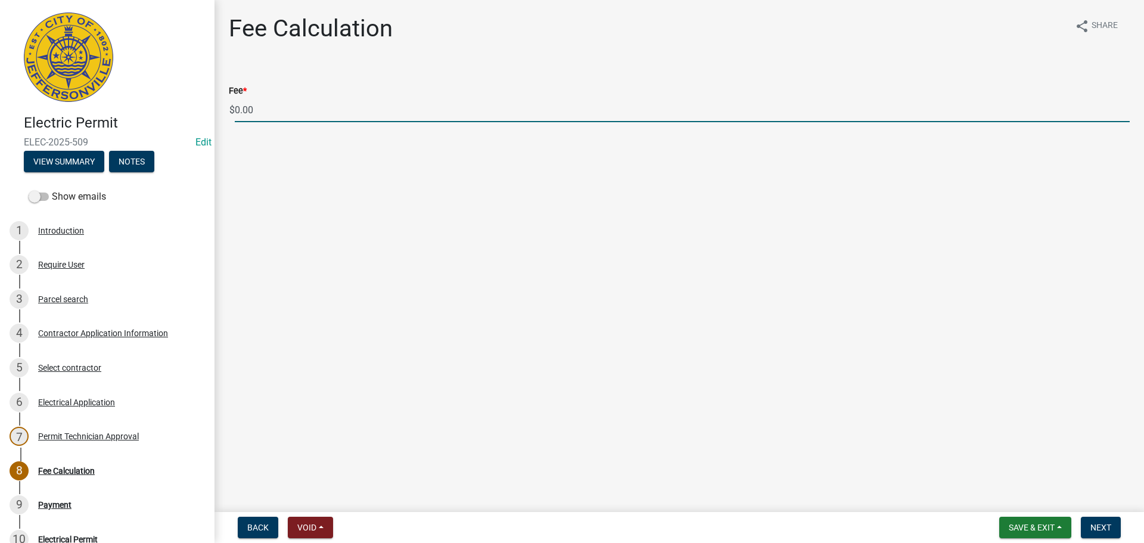
drag, startPoint x: 207, startPoint y: 112, endPoint x: 191, endPoint y: 112, distance: 16.7
click at [191, 112] on div "Electric Permit ELEC-2025-509 Edit View Summary Notes Show emails 1 Introductio…" at bounding box center [572, 271] width 1144 height 543
type input "300.00"
click at [1103, 524] on span "Next" at bounding box center [1101, 528] width 21 height 10
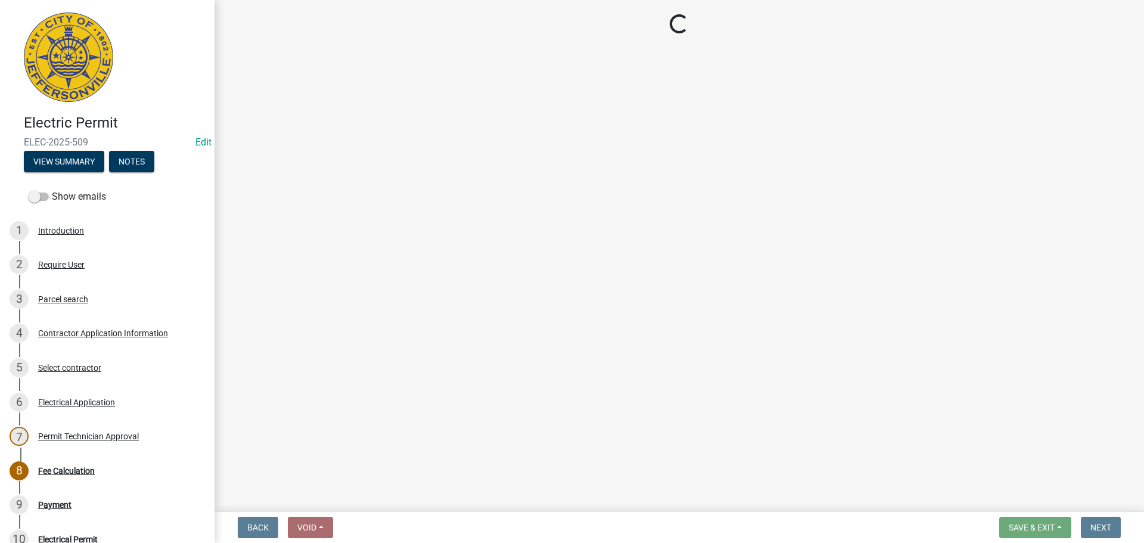
select select "3: 3"
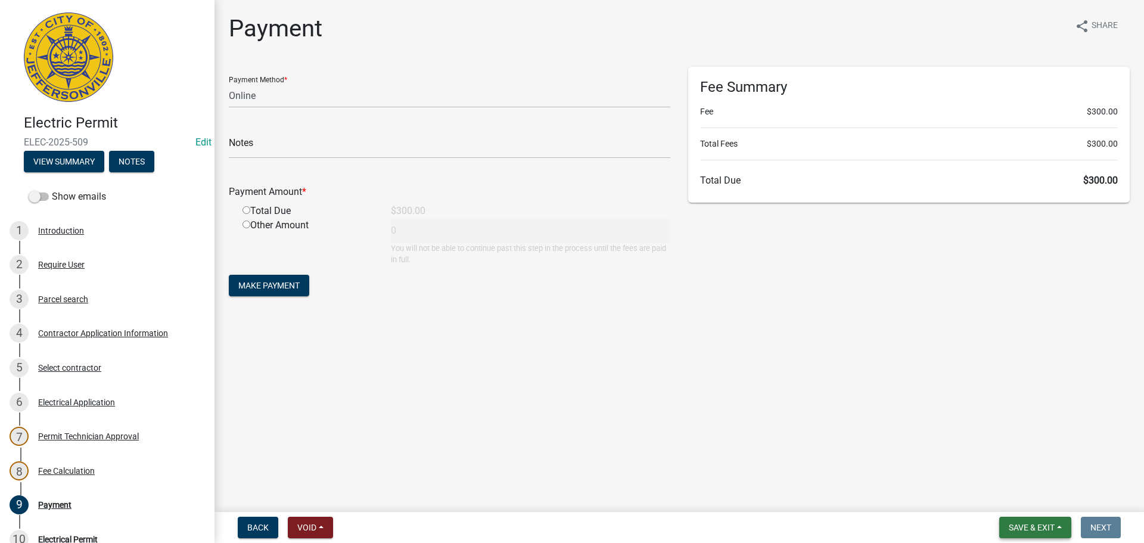
click at [1055, 533] on button "Save & Exit" at bounding box center [1036, 527] width 72 height 21
click at [1051, 492] on button "Save & Exit" at bounding box center [1023, 496] width 95 height 29
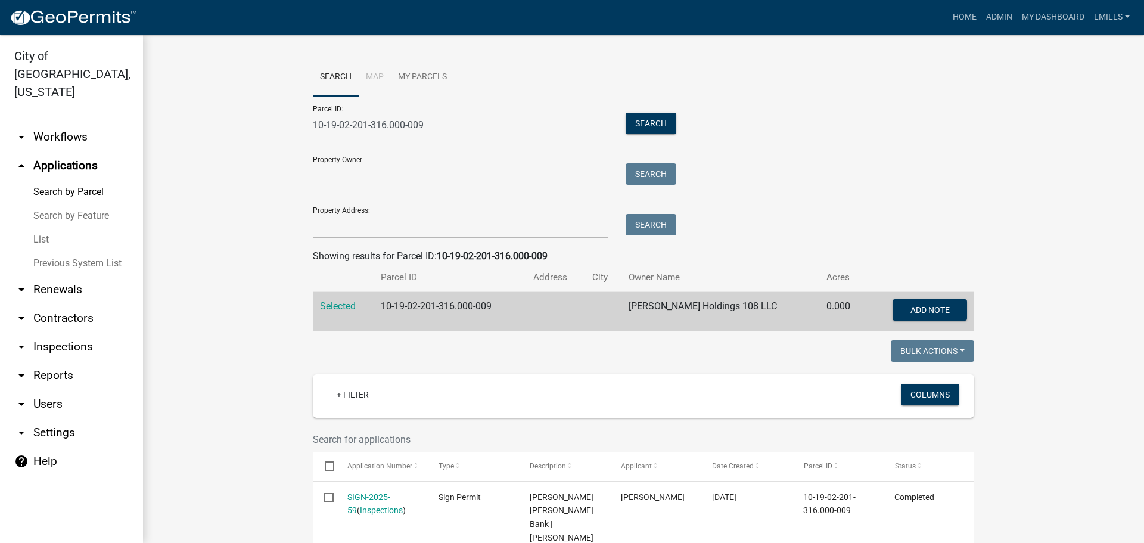
scroll to position [298, 0]
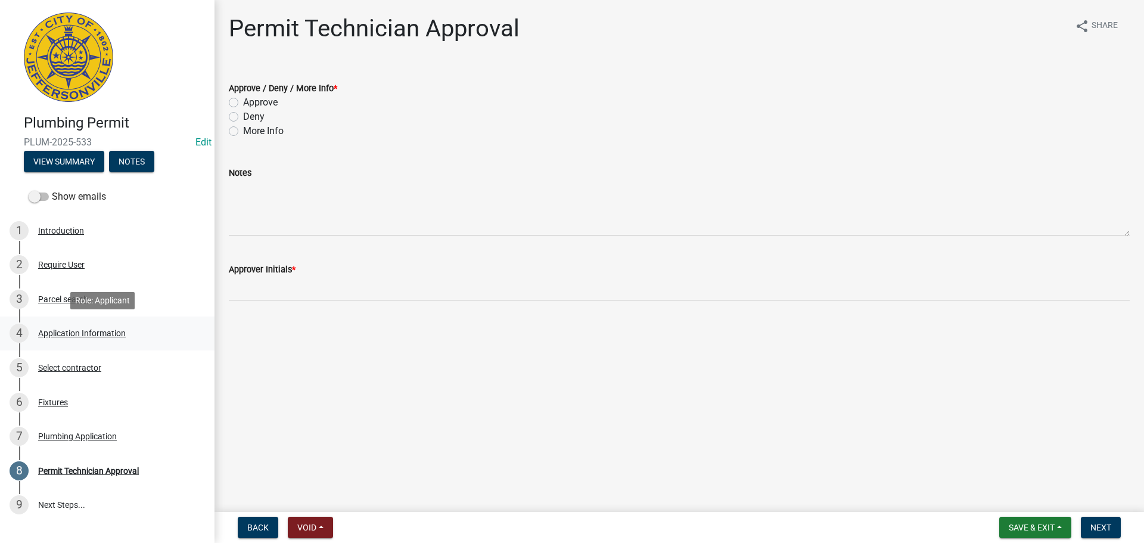
click at [111, 331] on div "Application Information" at bounding box center [82, 333] width 88 height 8
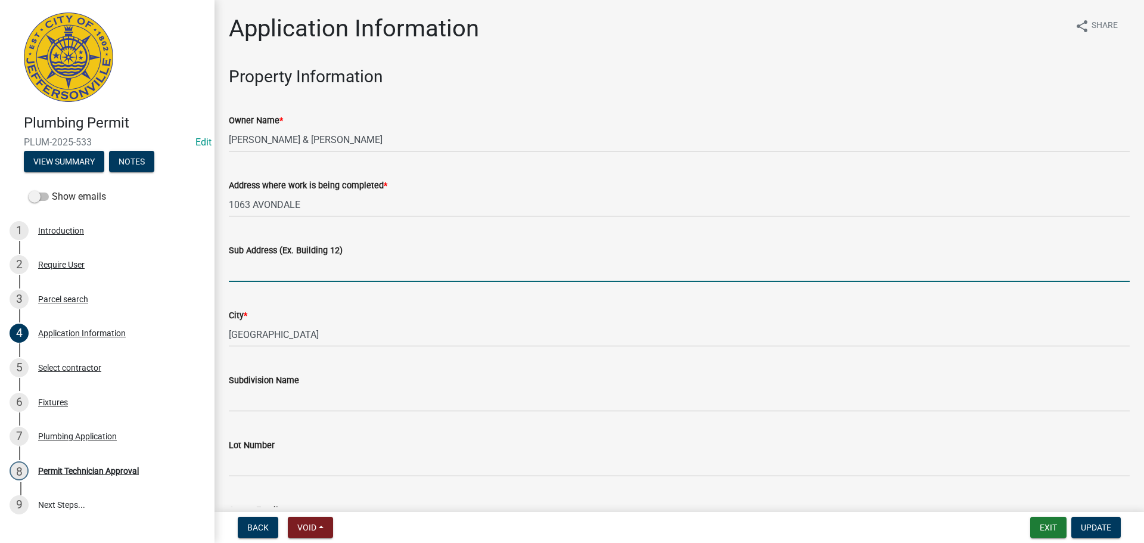
click at [311, 277] on input "Sub Address (Ex. Building 12)" at bounding box center [679, 269] width 901 height 24
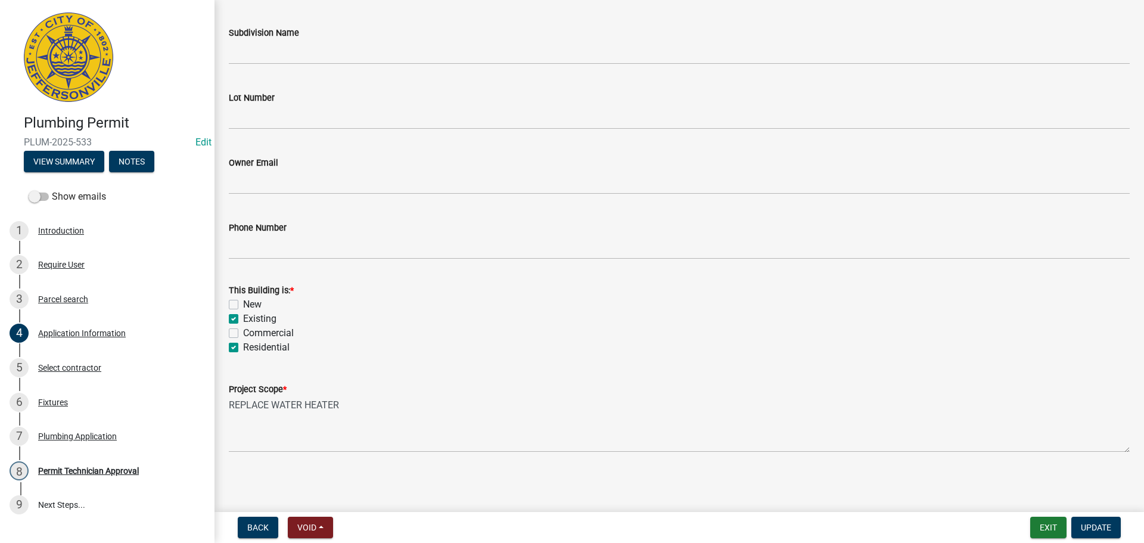
scroll to position [349, 0]
type input "[STREET_ADDRESS]"
click at [1086, 527] on span "Update" at bounding box center [1096, 528] width 30 height 10
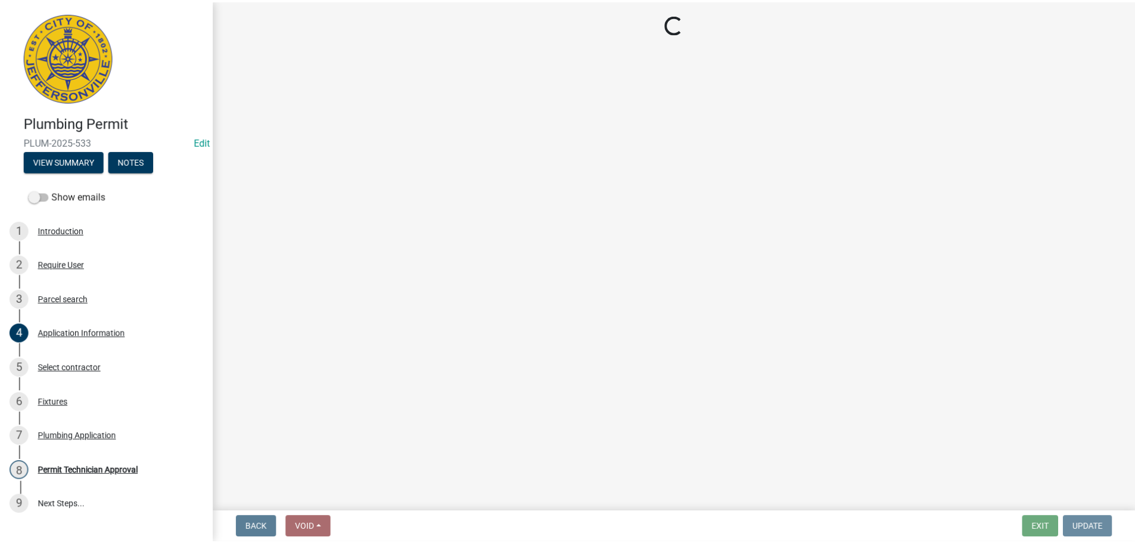
scroll to position [0, 0]
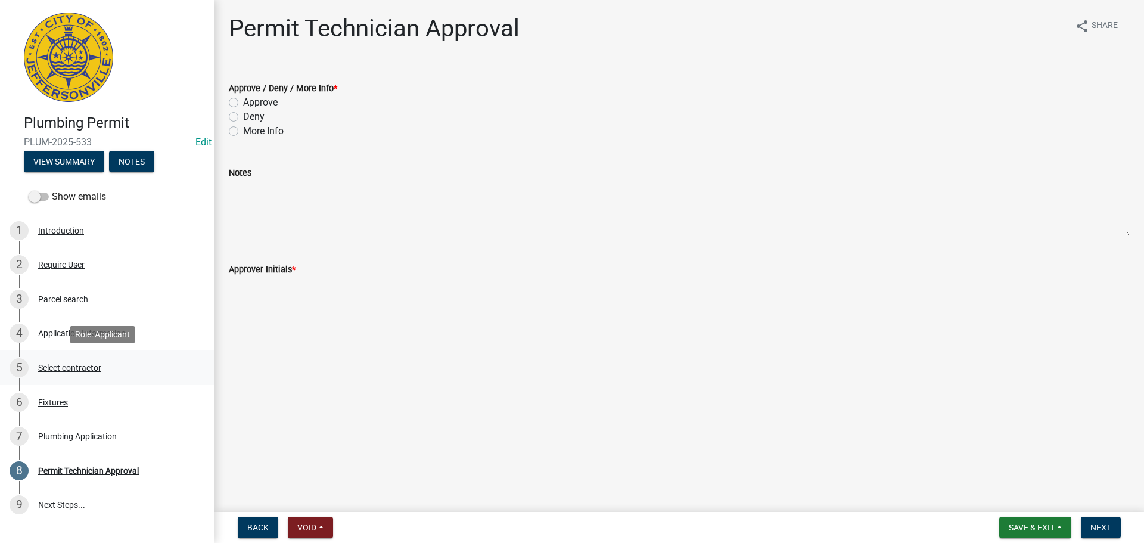
click at [70, 365] on div "Select contractor" at bounding box center [69, 368] width 63 height 8
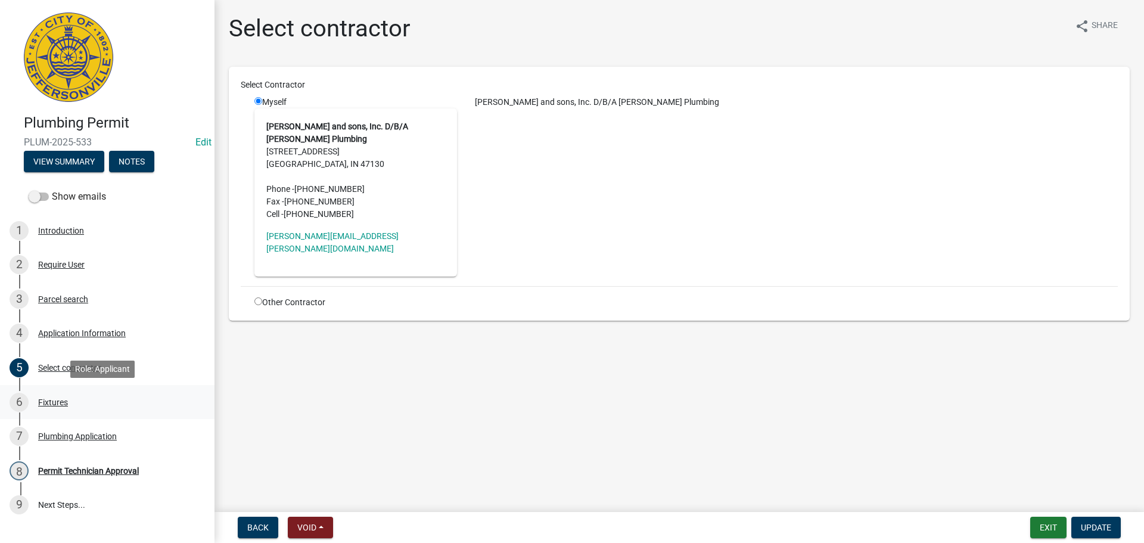
click at [41, 399] on div "Fixtures" at bounding box center [53, 402] width 30 height 8
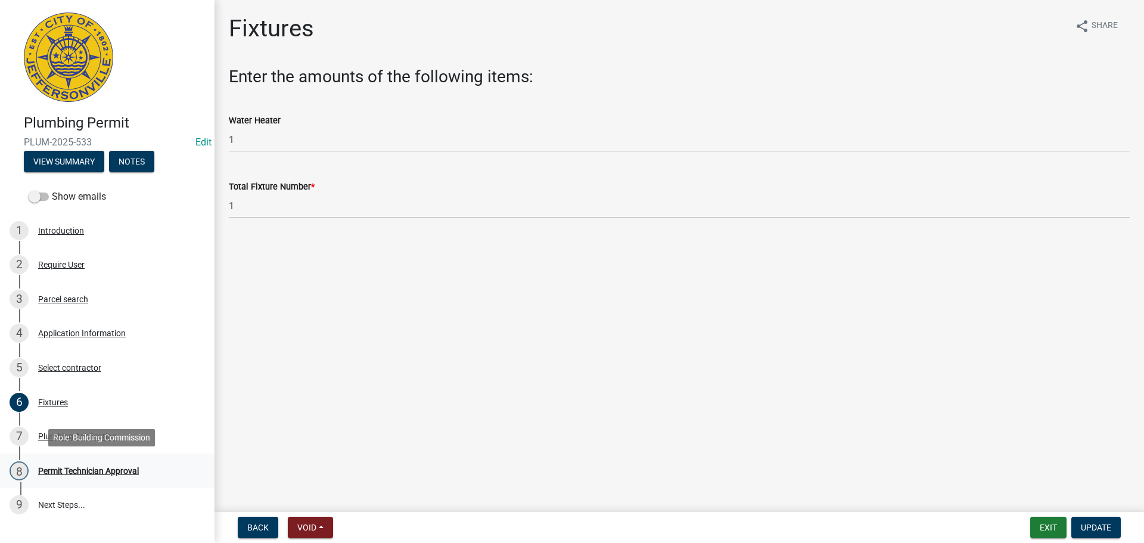
click at [87, 470] on div "Permit Technician Approval" at bounding box center [88, 471] width 101 height 8
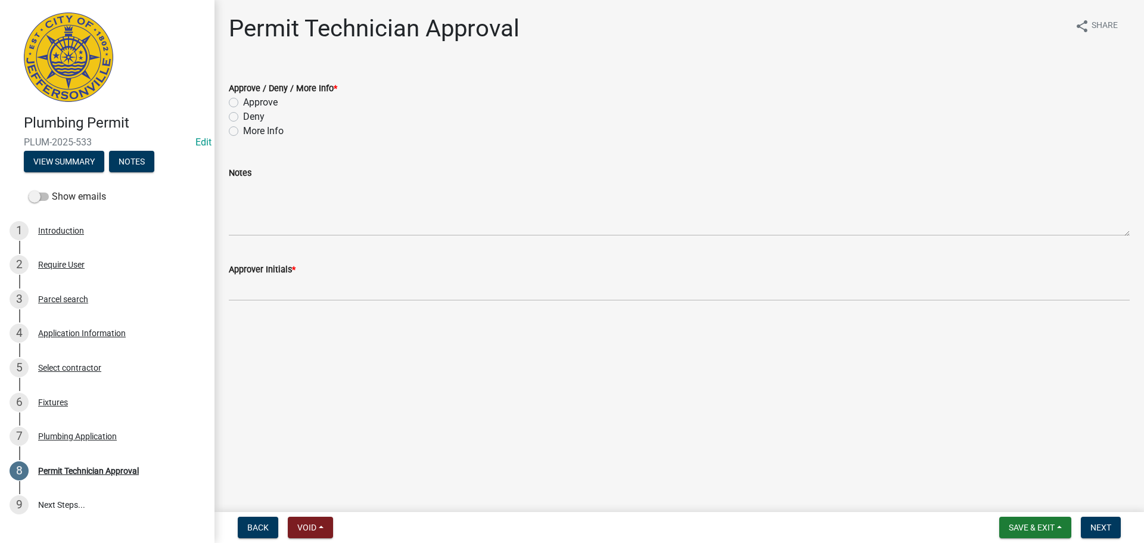
click at [249, 99] on label "Approve" at bounding box center [260, 102] width 35 height 14
click at [249, 99] on input "Approve" at bounding box center [247, 99] width 8 height 8
radio input "true"
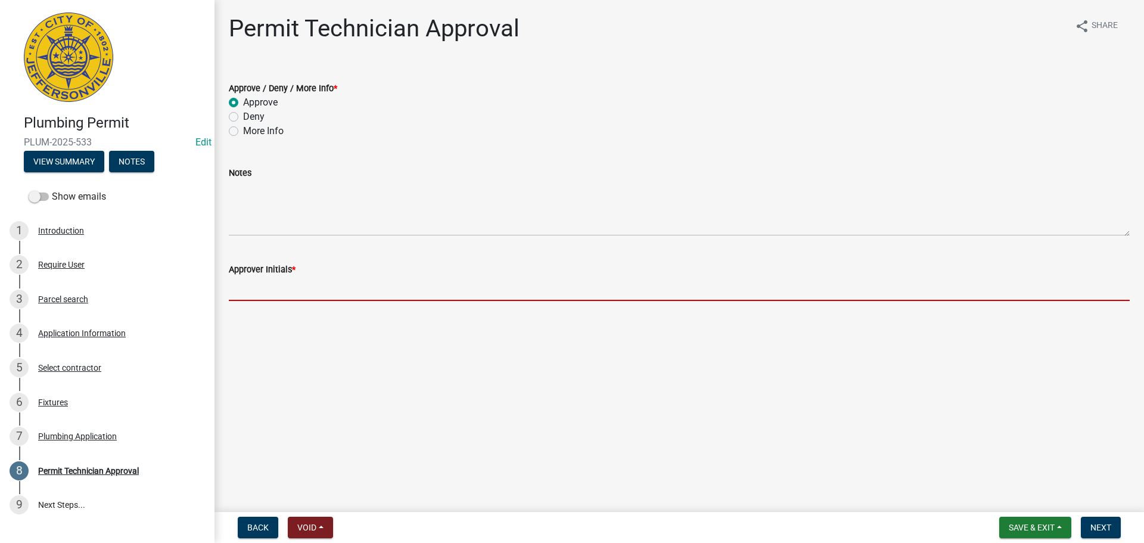
click at [266, 291] on input "Approver Initials *" at bounding box center [679, 289] width 901 height 24
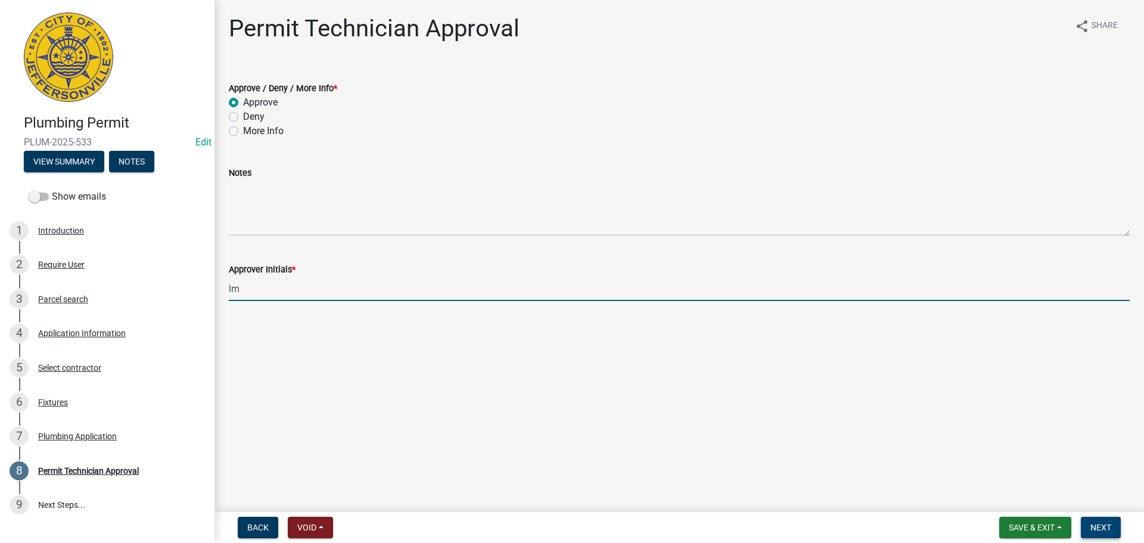
type input "lm"
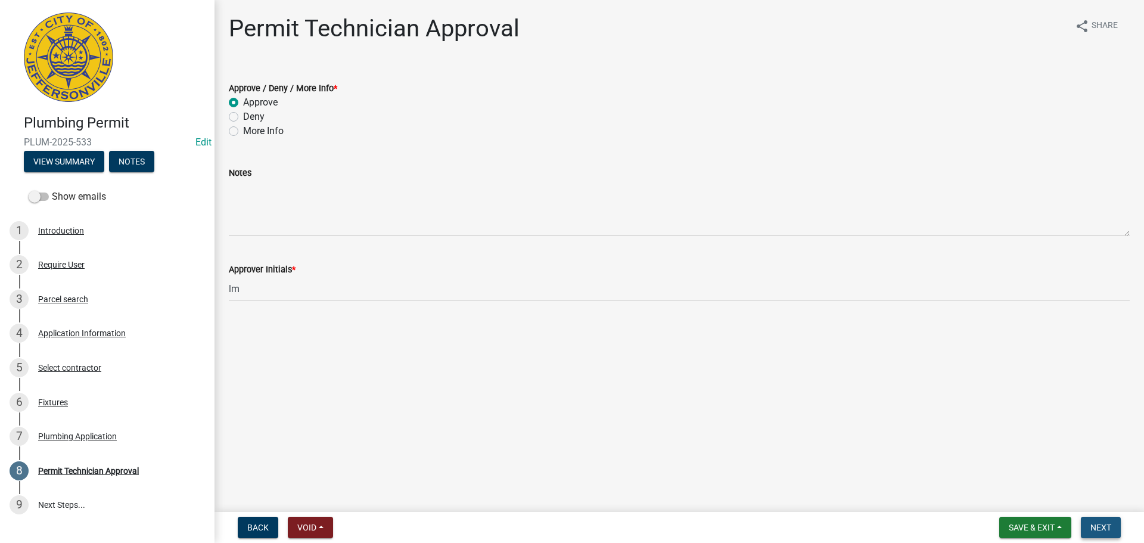
click at [1108, 523] on span "Next" at bounding box center [1101, 528] width 21 height 10
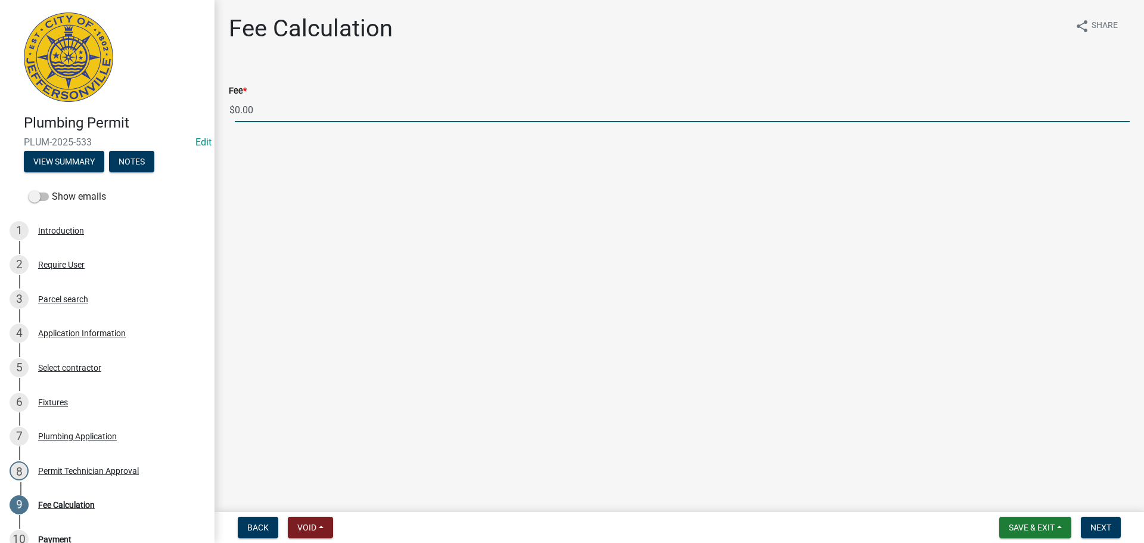
drag, startPoint x: 278, startPoint y: 111, endPoint x: 194, endPoint y: 110, distance: 84.1
click at [195, 110] on div "Plumbing Permit PLUM-2025-533 Edit View Summary Notes Show emails 1 Introductio…" at bounding box center [572, 271] width 1144 height 543
type input "35.00"
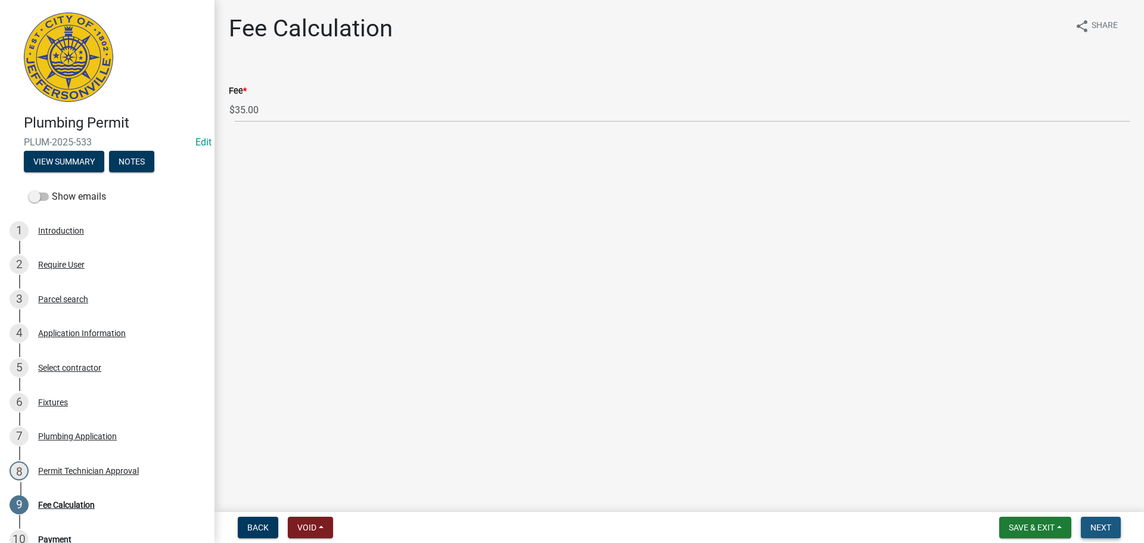
click at [1103, 529] on span "Next" at bounding box center [1101, 528] width 21 height 10
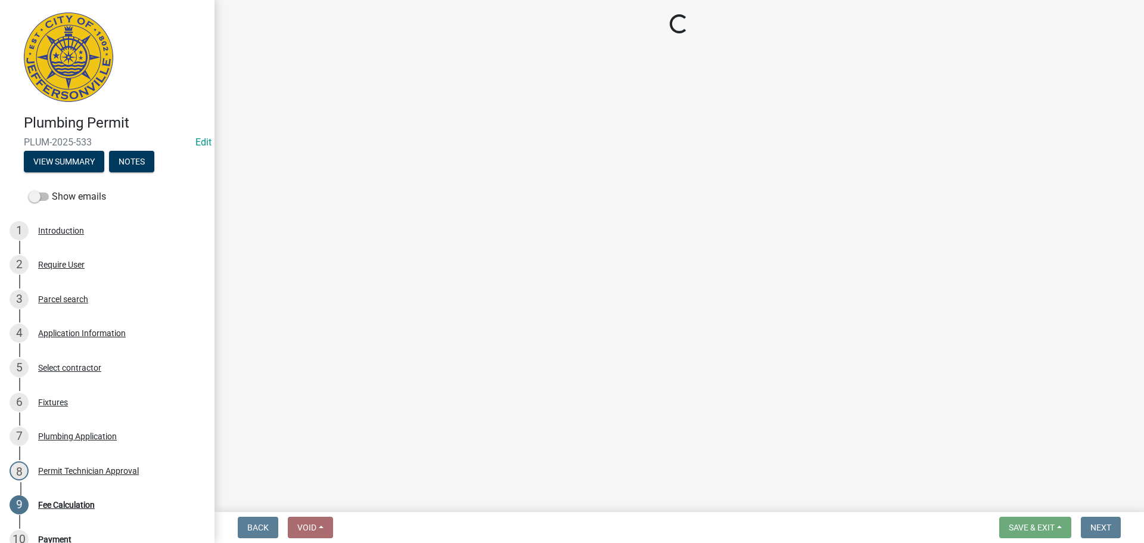
select select "3: 3"
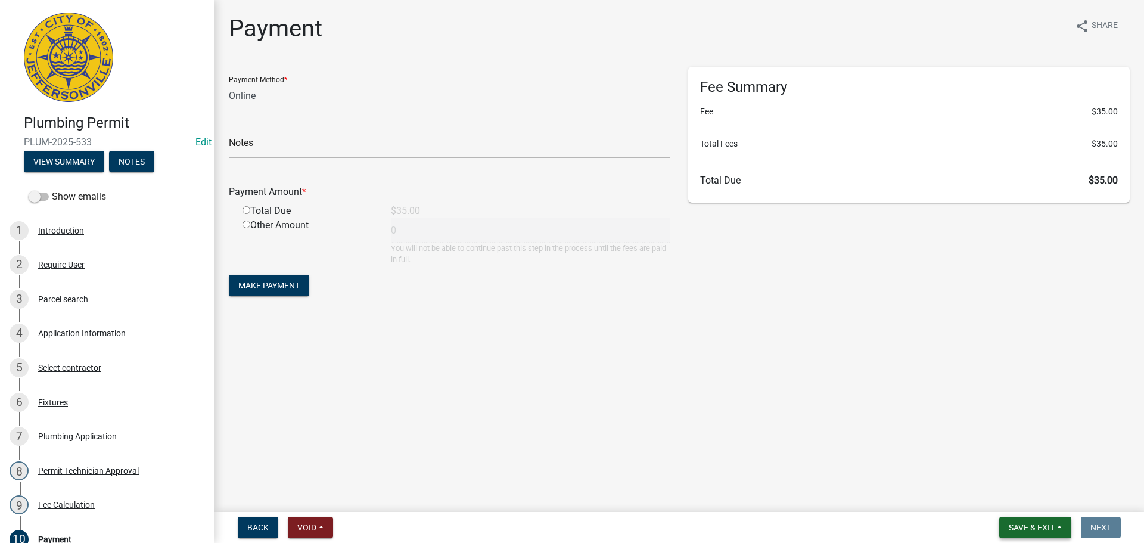
click at [1021, 521] on button "Save & Exit" at bounding box center [1036, 527] width 72 height 21
click at [1024, 498] on button "Save & Exit" at bounding box center [1023, 496] width 95 height 29
